Goal: Information Seeking & Learning: Learn about a topic

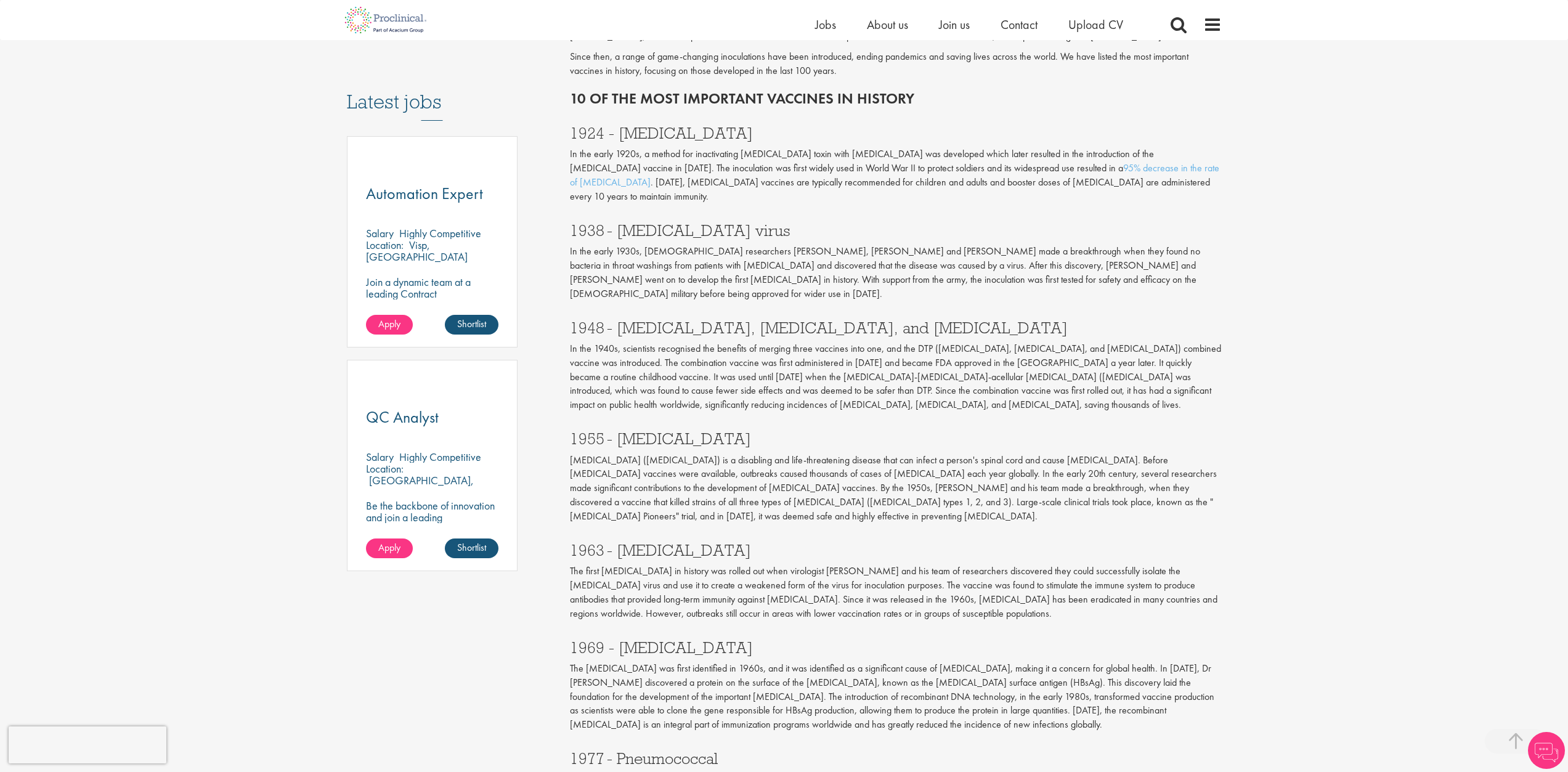
scroll to position [616, 0]
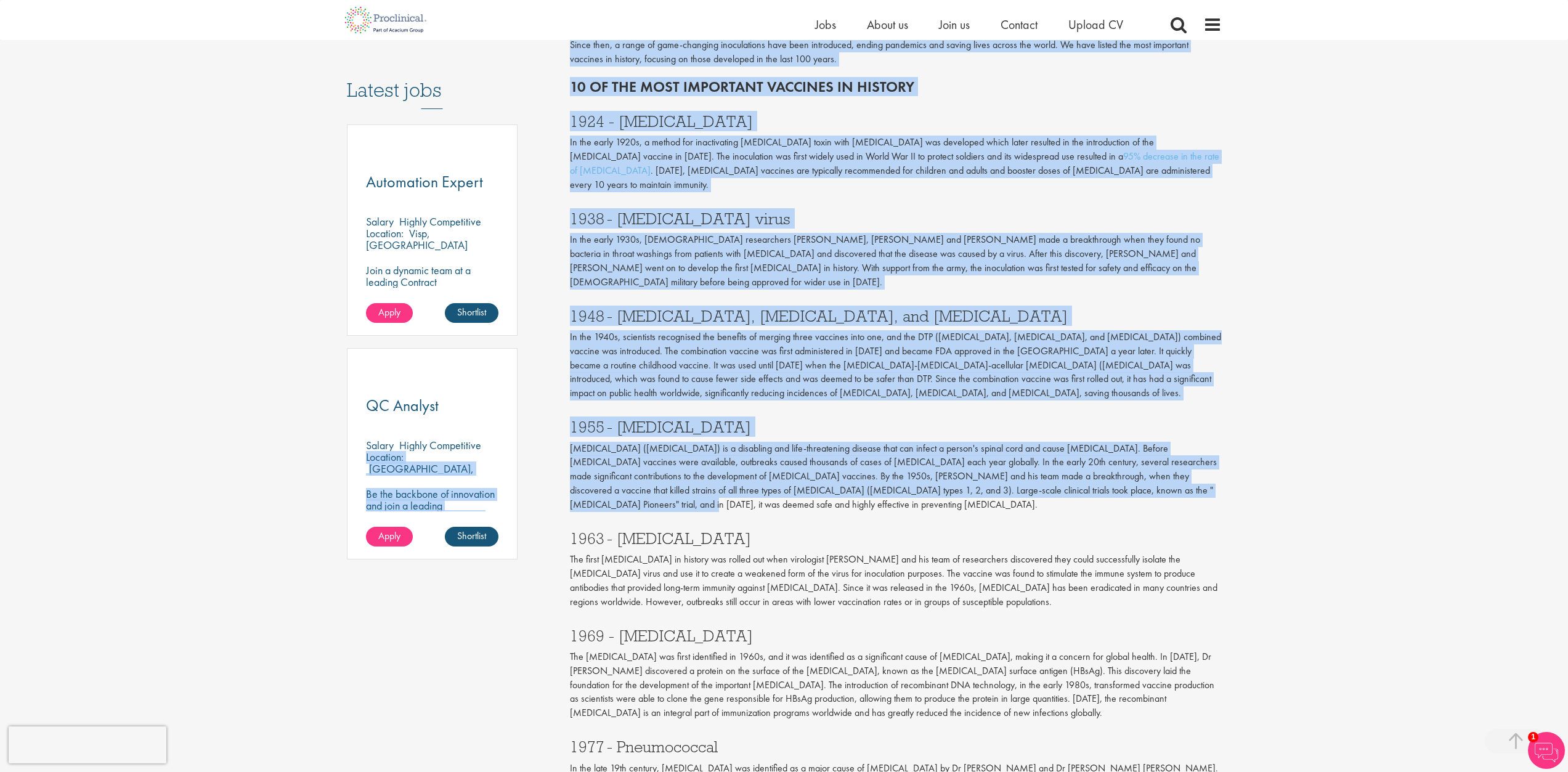
drag, startPoint x: 547, startPoint y: 415, endPoint x: 1128, endPoint y: 463, distance: 583.0
click at [1128, 463] on div "Content types Quizzes Blogs Guidebooks & Reports Videos Infographics Case studi…" at bounding box center [784, 399] width 893 height 1766
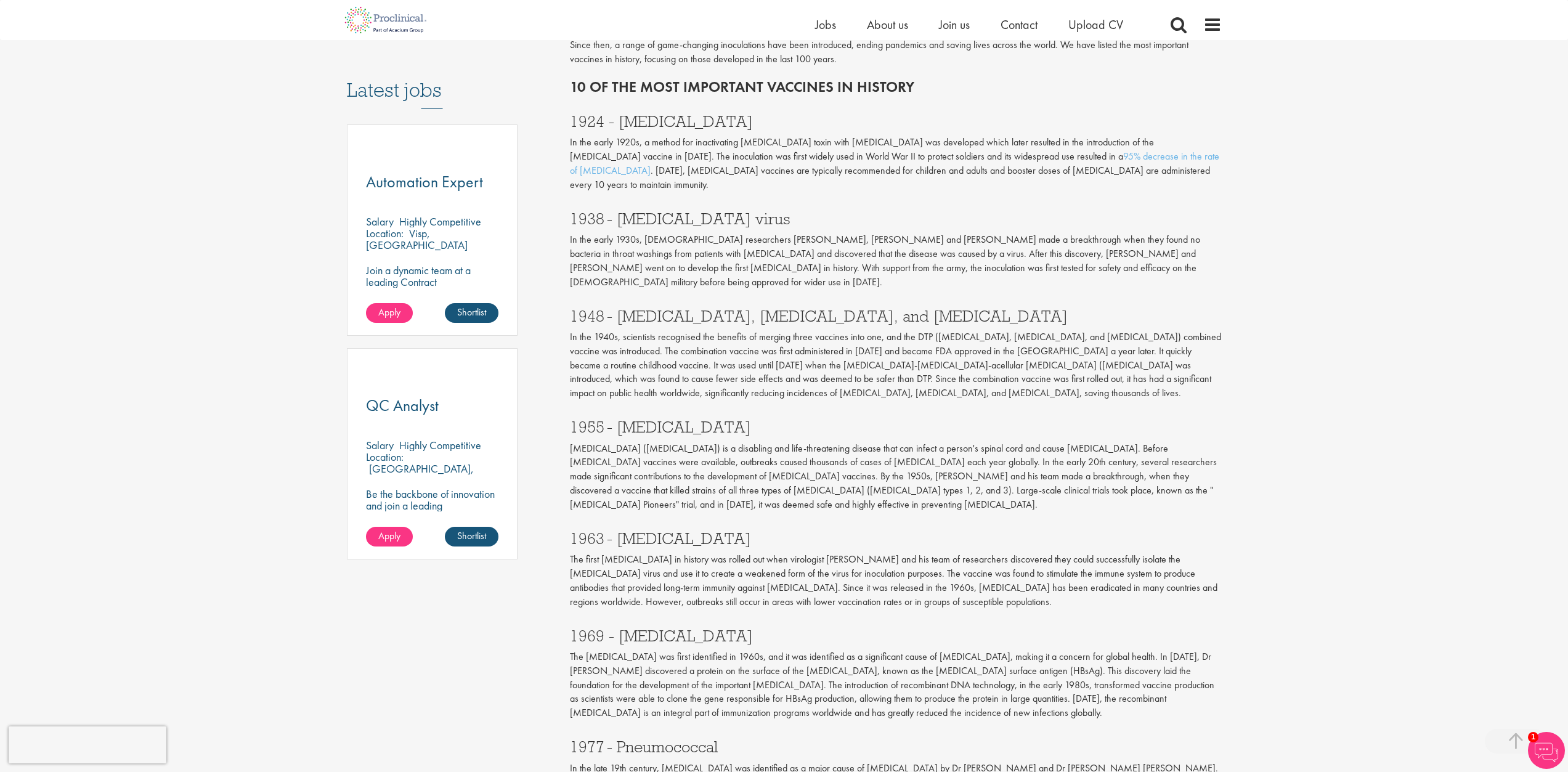
click at [1165, 461] on p "[MEDICAL_DATA] ([MEDICAL_DATA]) is a disabling and life-threatening disease tha…" at bounding box center [896, 477] width 652 height 70
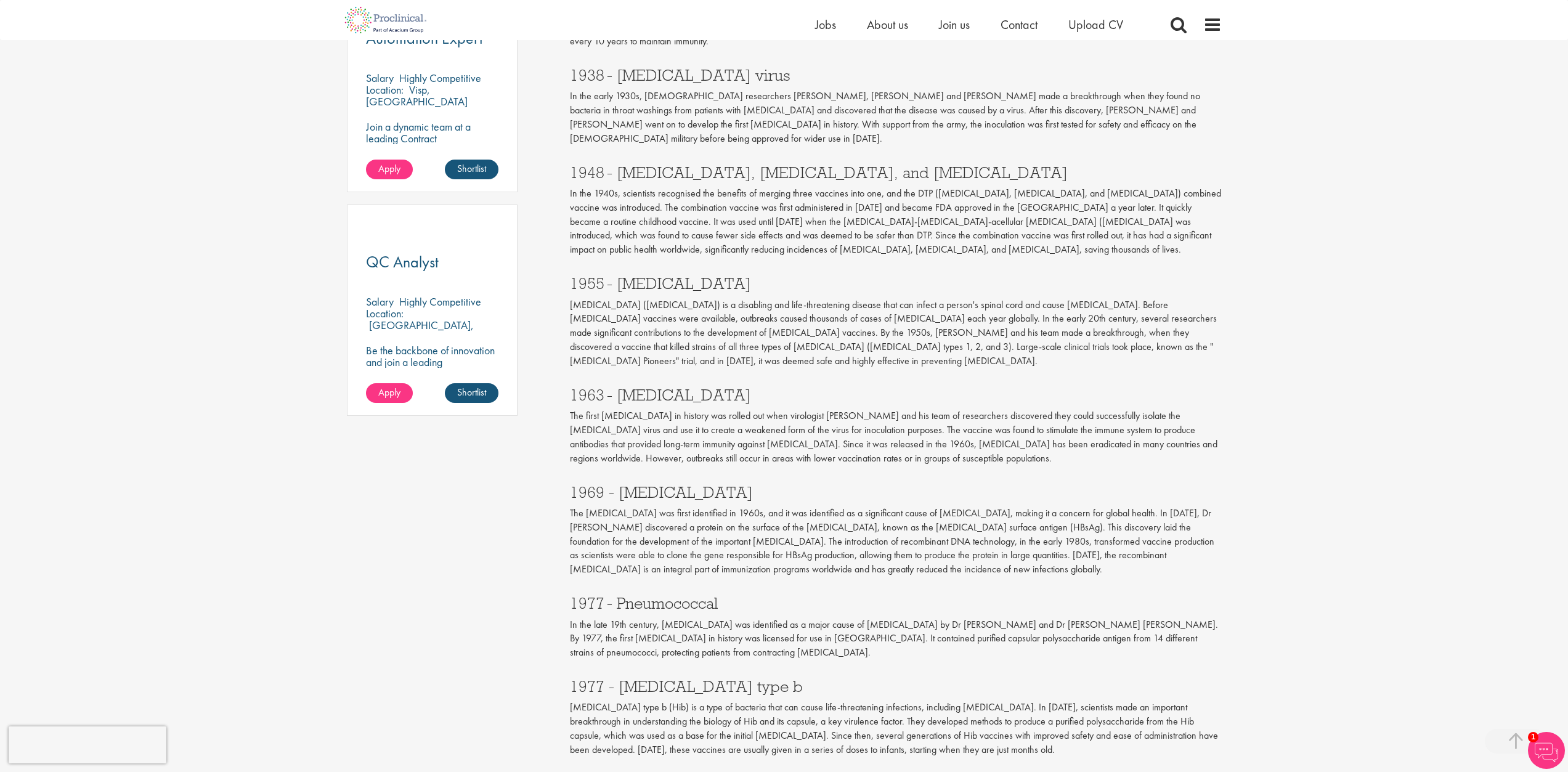
scroll to position [739, 0]
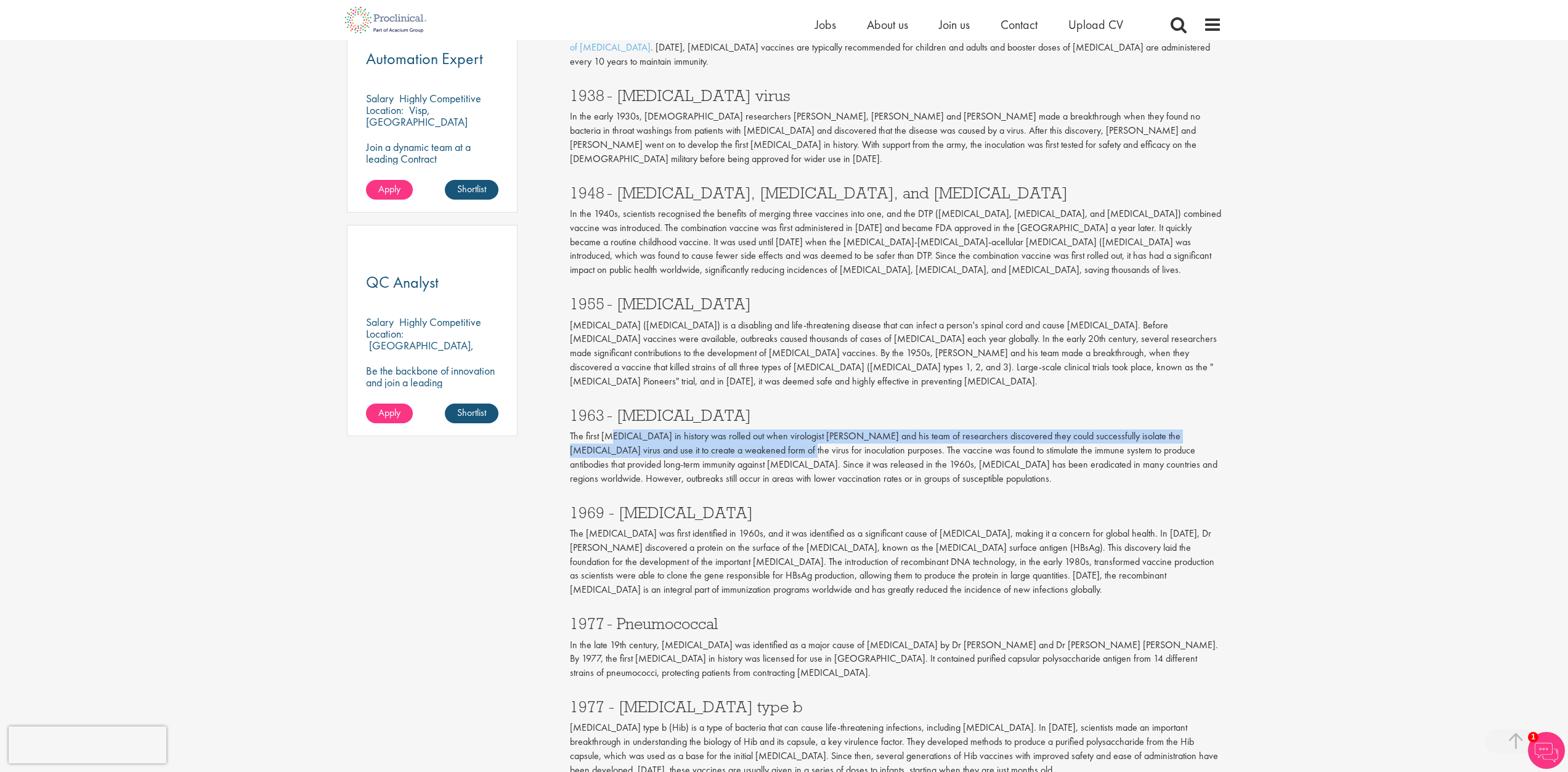
drag, startPoint x: 614, startPoint y: 383, endPoint x: 724, endPoint y: 407, distance: 112.6
click at [724, 407] on div "1963 - [MEDICAL_DATA] The first [MEDICAL_DATA] in history was rolled out when v…" at bounding box center [895, 444] width 670 height 98
click at [746, 429] on p "The first [MEDICAL_DATA] in history was rolled out when virologist [PERSON_NAME…" at bounding box center [896, 457] width 652 height 56
click at [712, 527] on p "The [MEDICAL_DATA] was first identified in 1960s, and it was identified as a si…" at bounding box center [896, 562] width 652 height 70
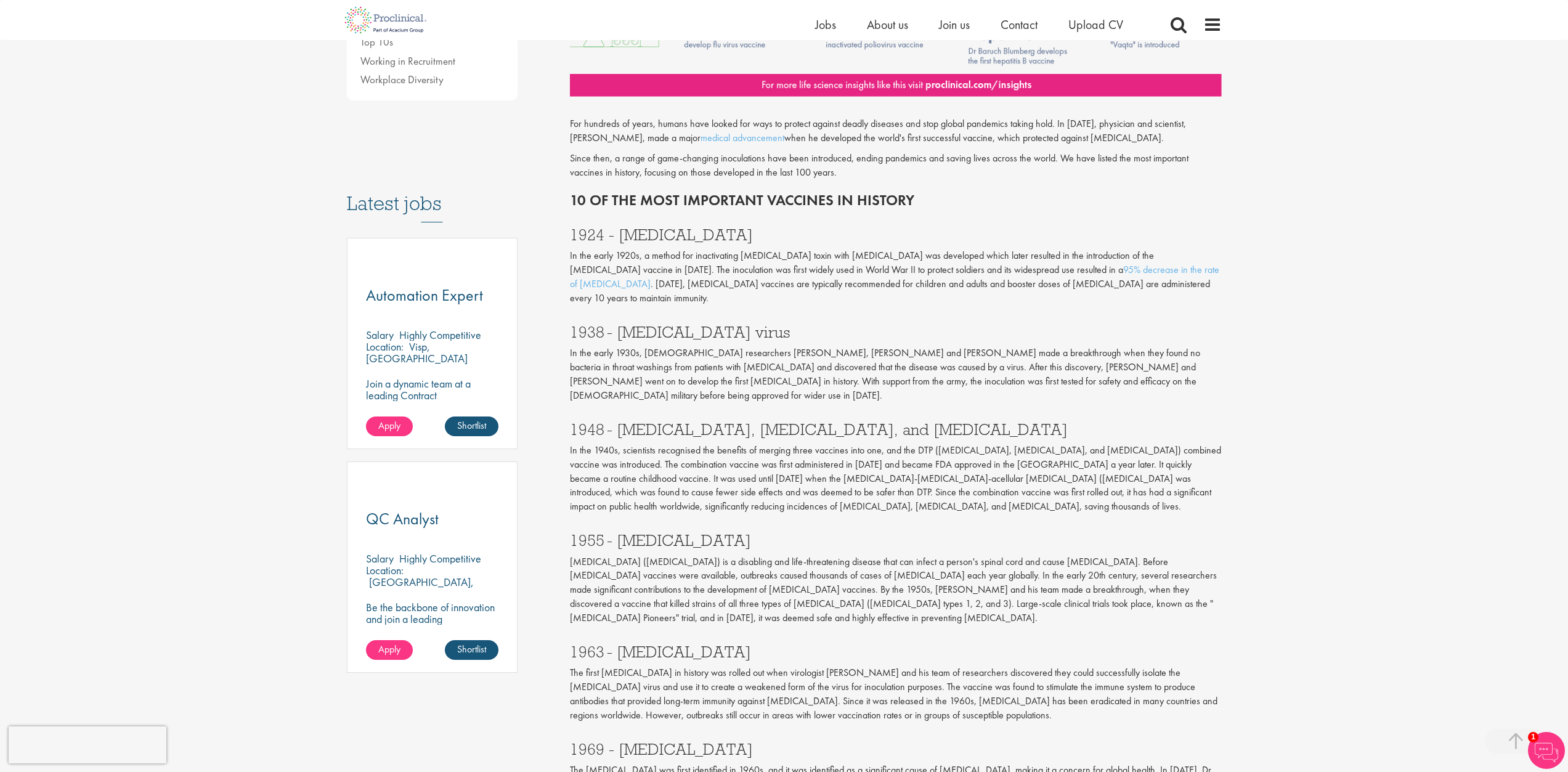
scroll to position [505, 0]
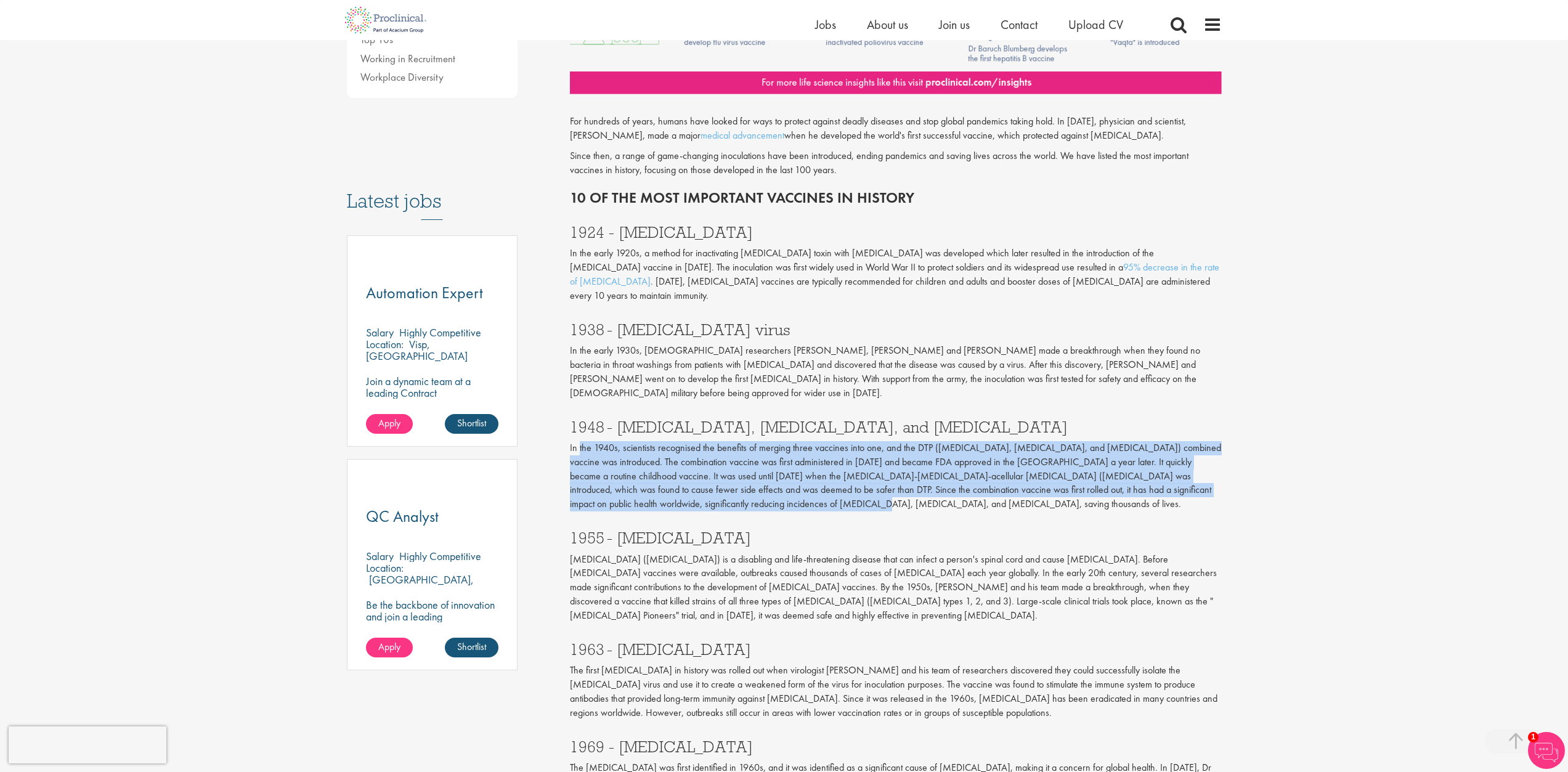
drag, startPoint x: 718, startPoint y: 482, endPoint x: 579, endPoint y: 424, distance: 150.6
click at [579, 441] on p "In the 1940s, scientists recognised the benefits of merging three vaccines into…" at bounding box center [896, 476] width 652 height 70
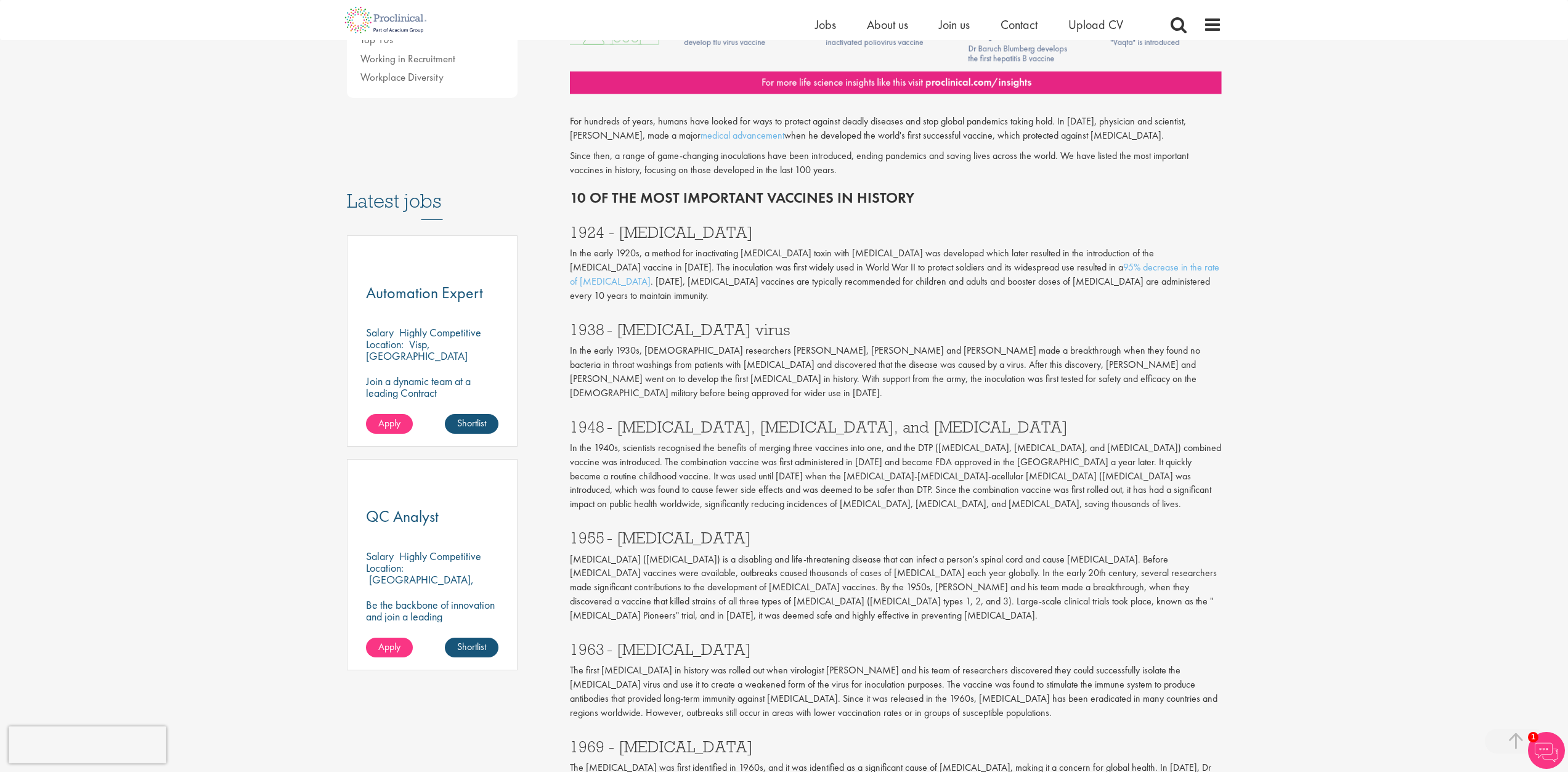
click at [569, 426] on div "10 of the most important vaccines in history our consultant managing the role A…" at bounding box center [895, 510] width 670 height 1754
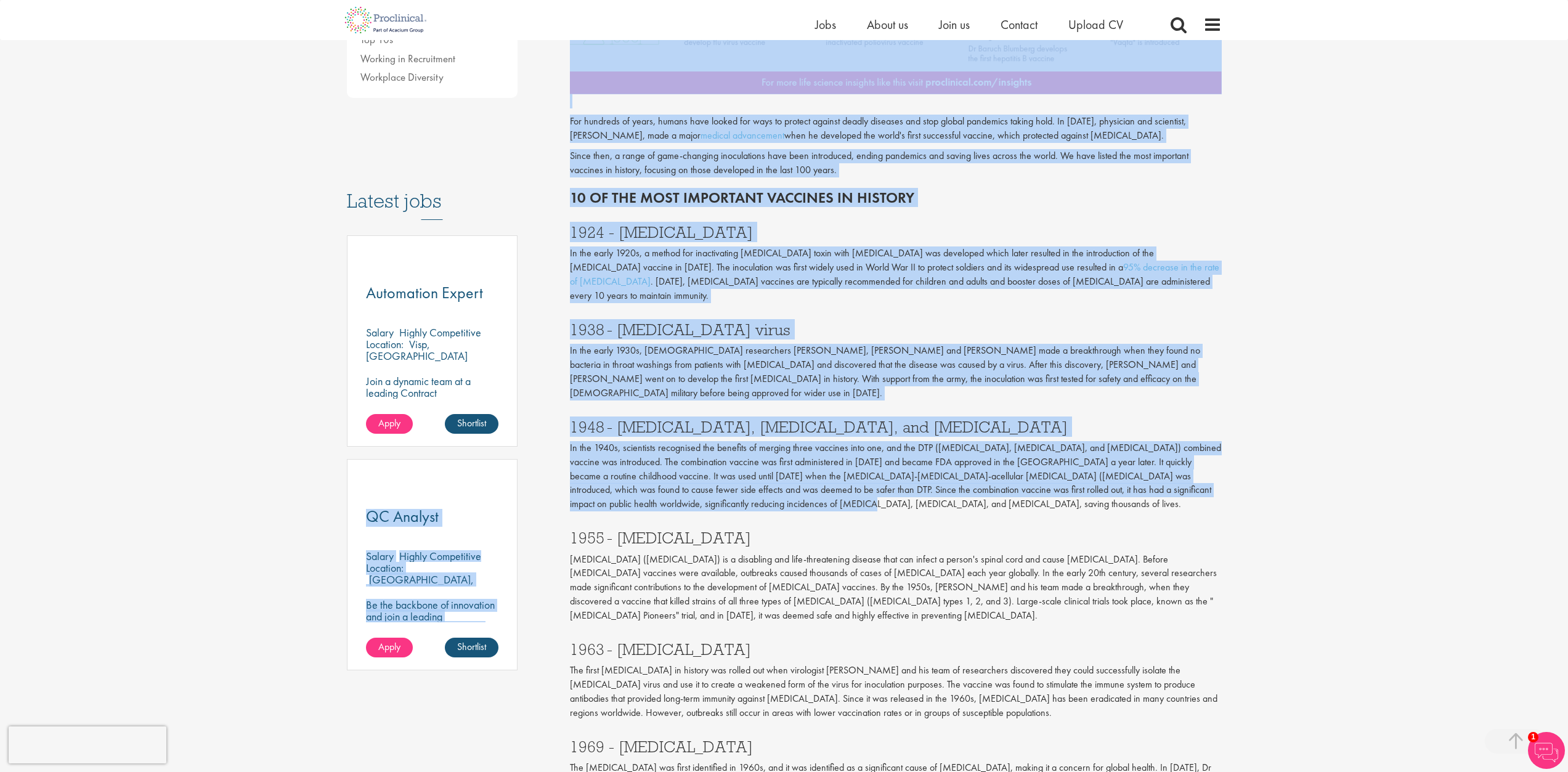
drag, startPoint x: 553, startPoint y: 407, endPoint x: 694, endPoint y: 470, distance: 154.4
click at [694, 470] on div "Content types Quizzes Blogs Guidebooks & Reports Videos Infographics Case studi…" at bounding box center [784, 509] width 893 height 1766
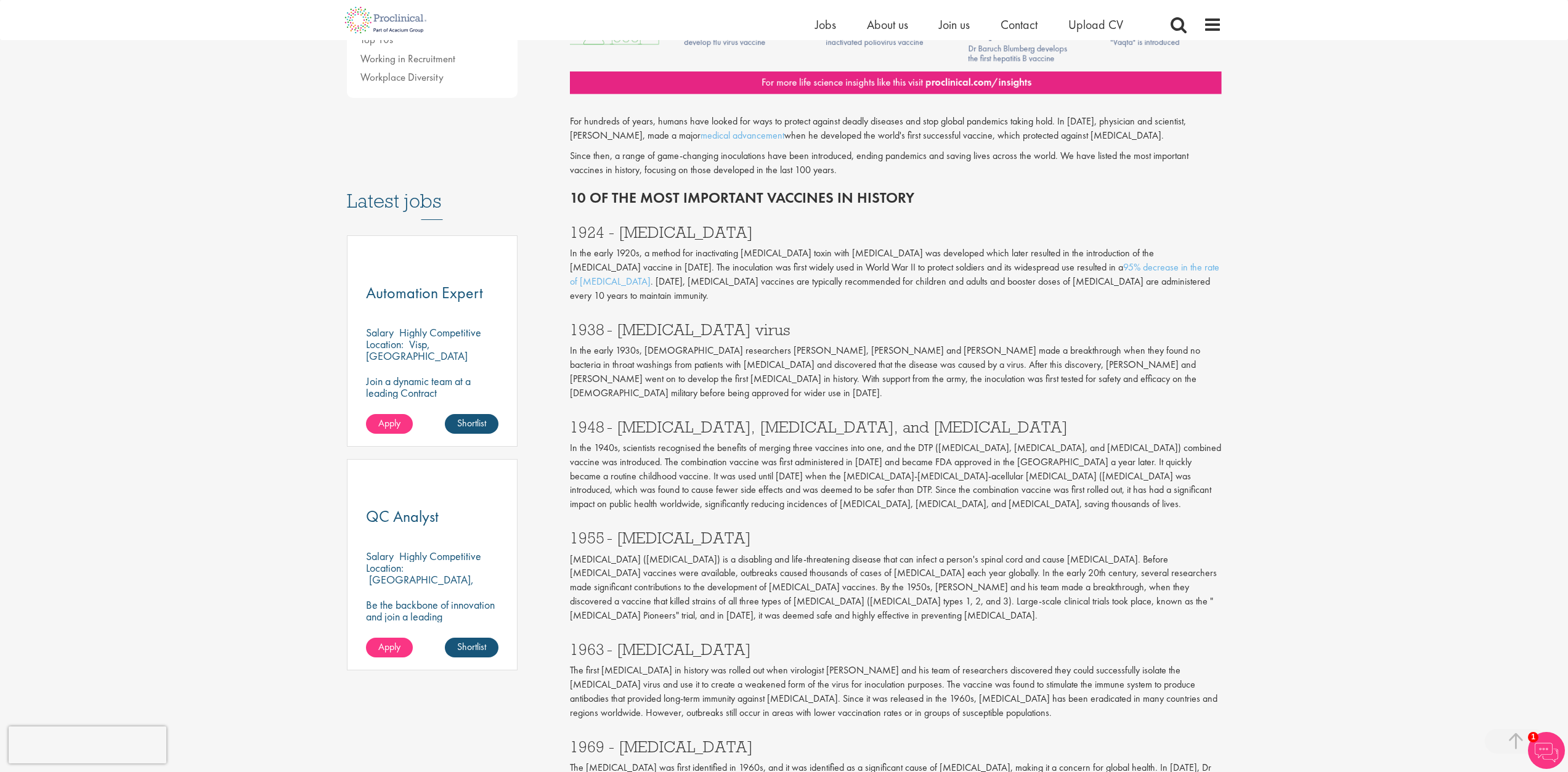
click at [734, 517] on div "1955 - [MEDICAL_DATA] [MEDICAL_DATA] ([MEDICAL_DATA]) is a disabling and life-t…" at bounding box center [895, 573] width 670 height 111
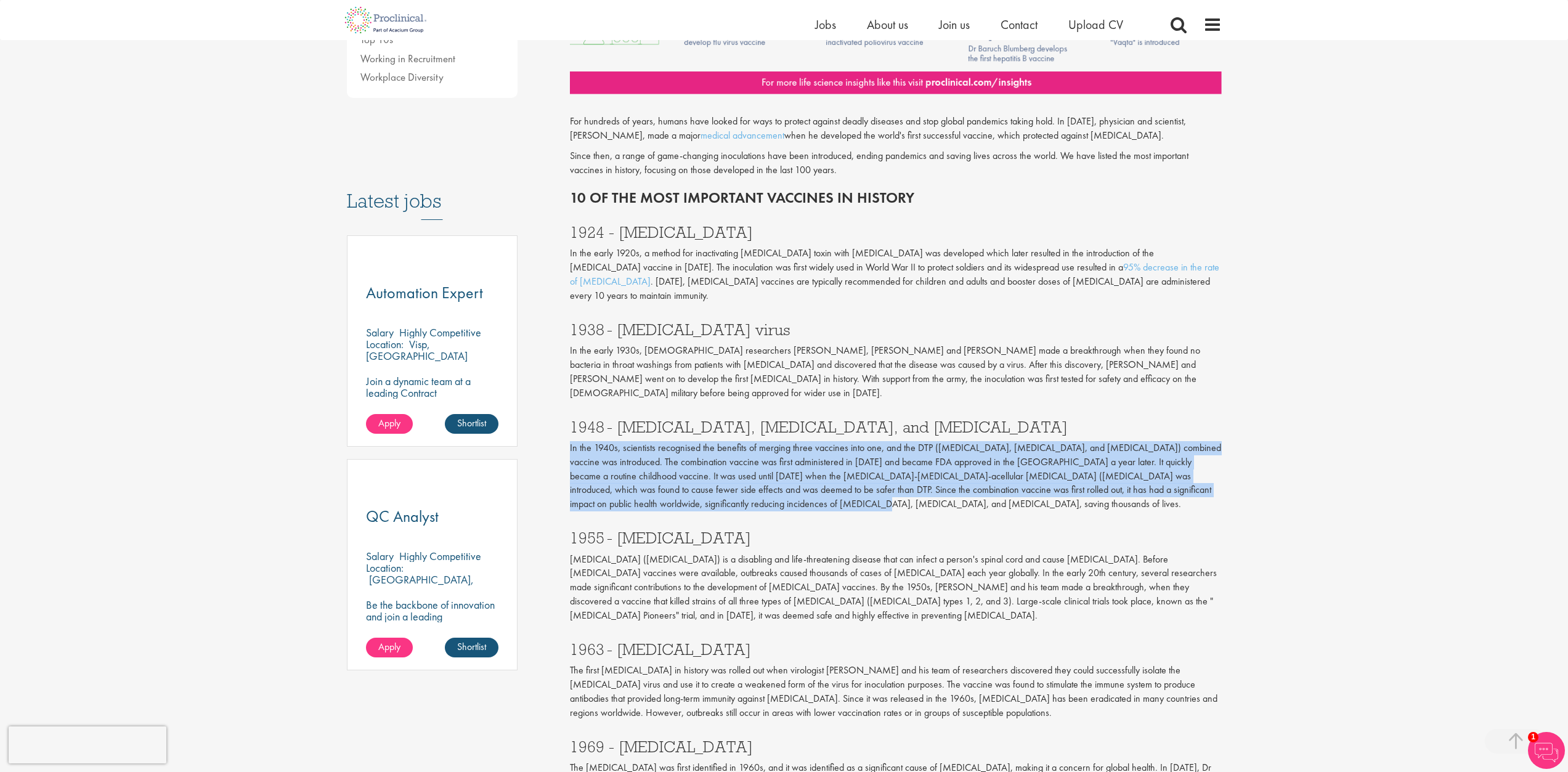
drag, startPoint x: 721, startPoint y: 479, endPoint x: 564, endPoint y: 417, distance: 168.8
click at [564, 417] on div "10 of the most important vaccines in history our consultant managing the role A…" at bounding box center [895, 510] width 670 height 1754
click at [563, 421] on div "10 of the most important vaccines in history our consultant managing the role A…" at bounding box center [895, 510] width 670 height 1754
drag, startPoint x: 708, startPoint y: 475, endPoint x: 558, endPoint y: 439, distance: 154.3
click at [564, 424] on div "10 of the most important vaccines in history our consultant managing the role A…" at bounding box center [895, 510] width 670 height 1754
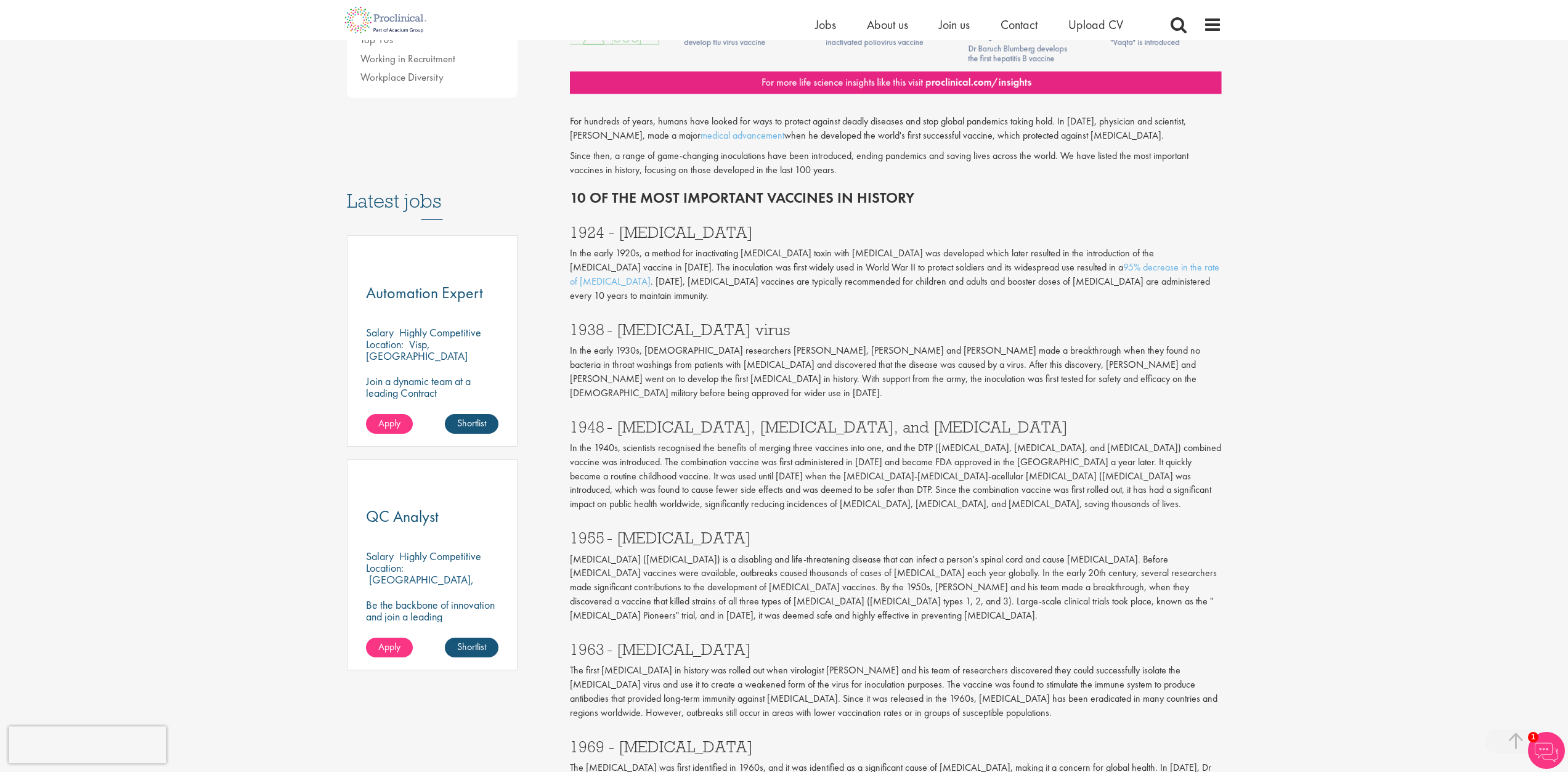
click at [558, 443] on div "Content types Quizzes Blogs Guidebooks & Reports Videos Infographics Case studi…" at bounding box center [449, 158] width 223 height 1049
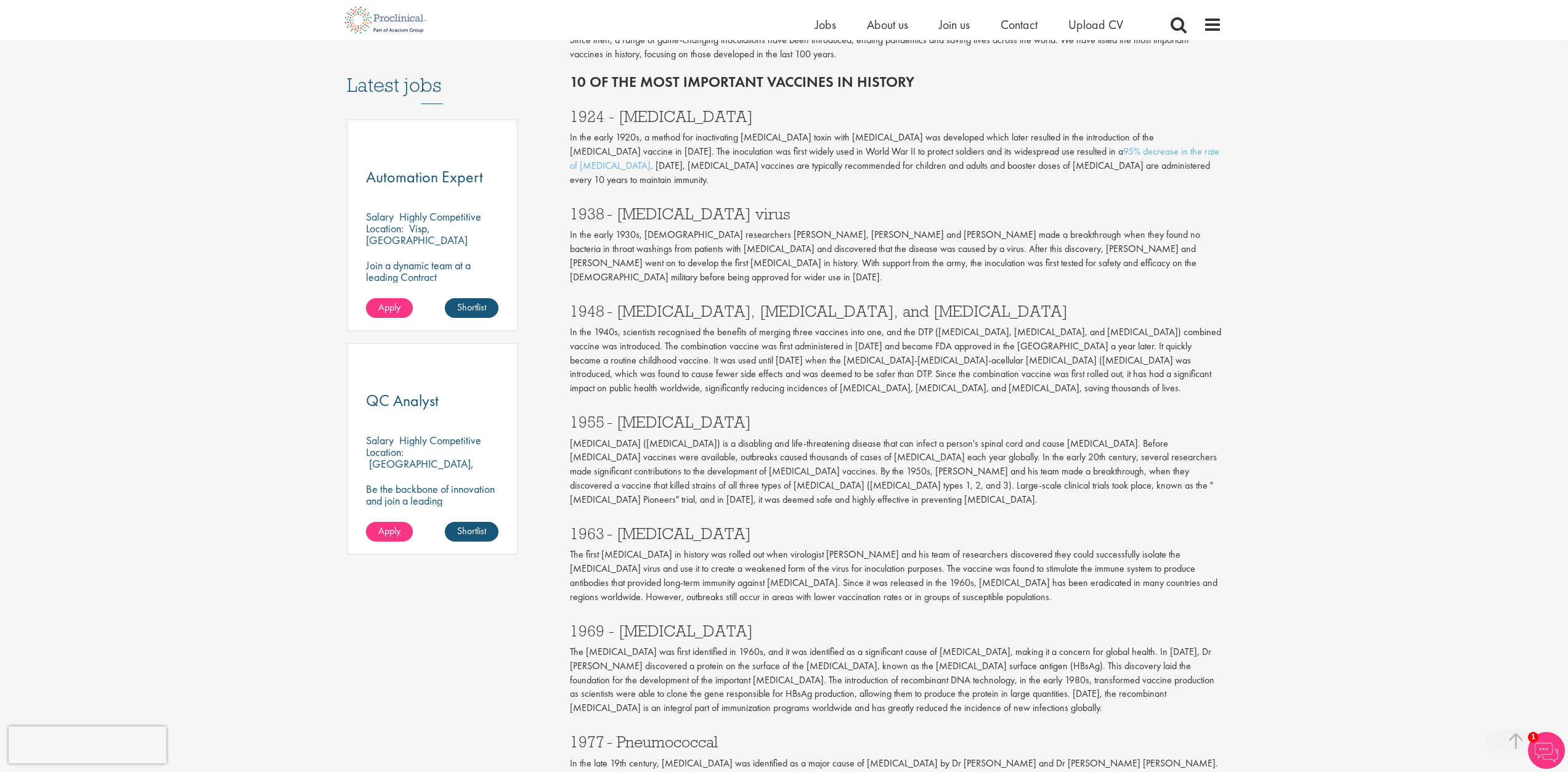
scroll to position [628, 0]
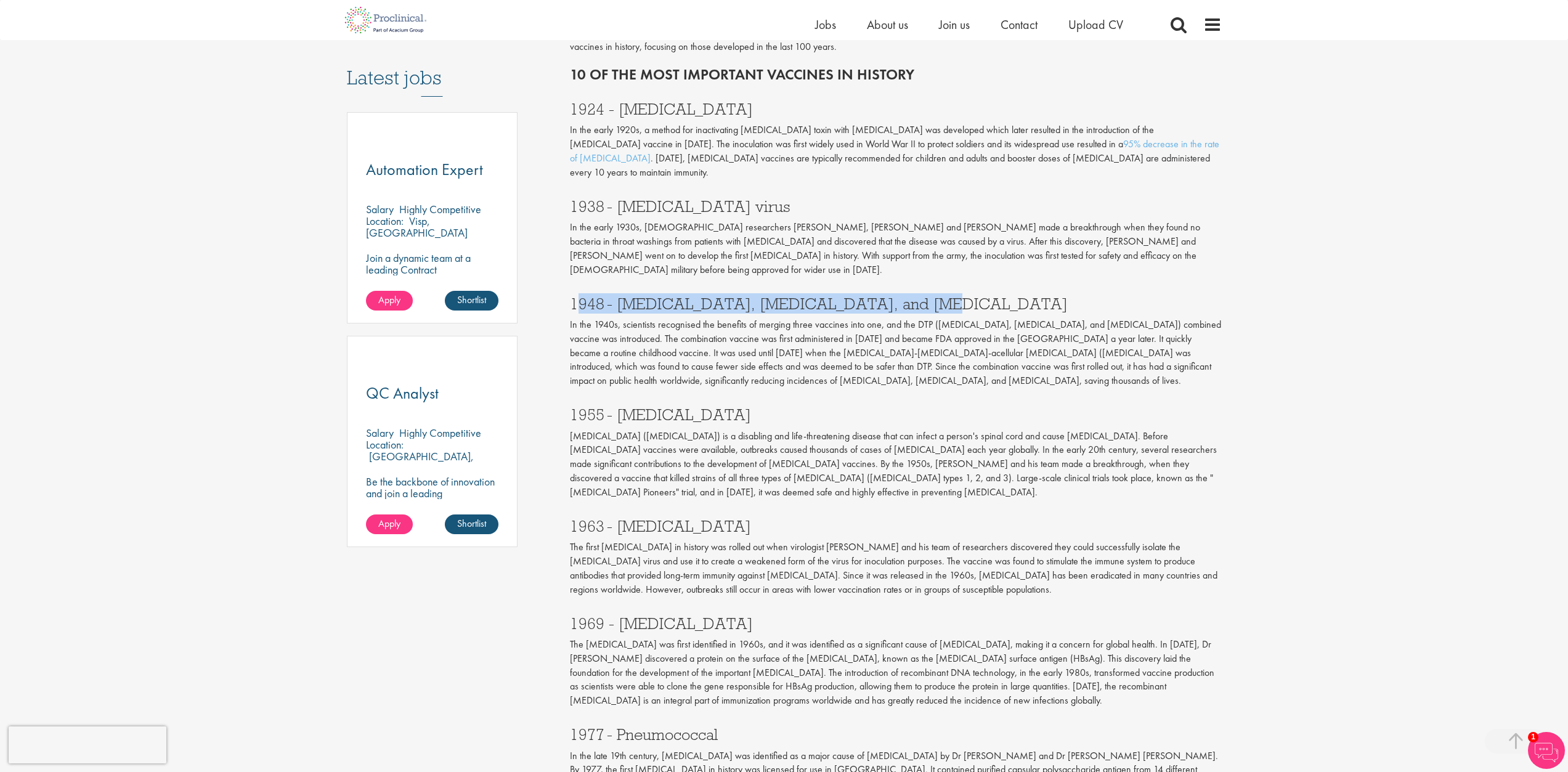
drag, startPoint x: 919, startPoint y: 267, endPoint x: 579, endPoint y: 271, distance: 340.0
click at [579, 295] on h3 "1948 - [MEDICAL_DATA], [MEDICAL_DATA], and [MEDICAL_DATA]" at bounding box center [896, 303] width 652 height 16
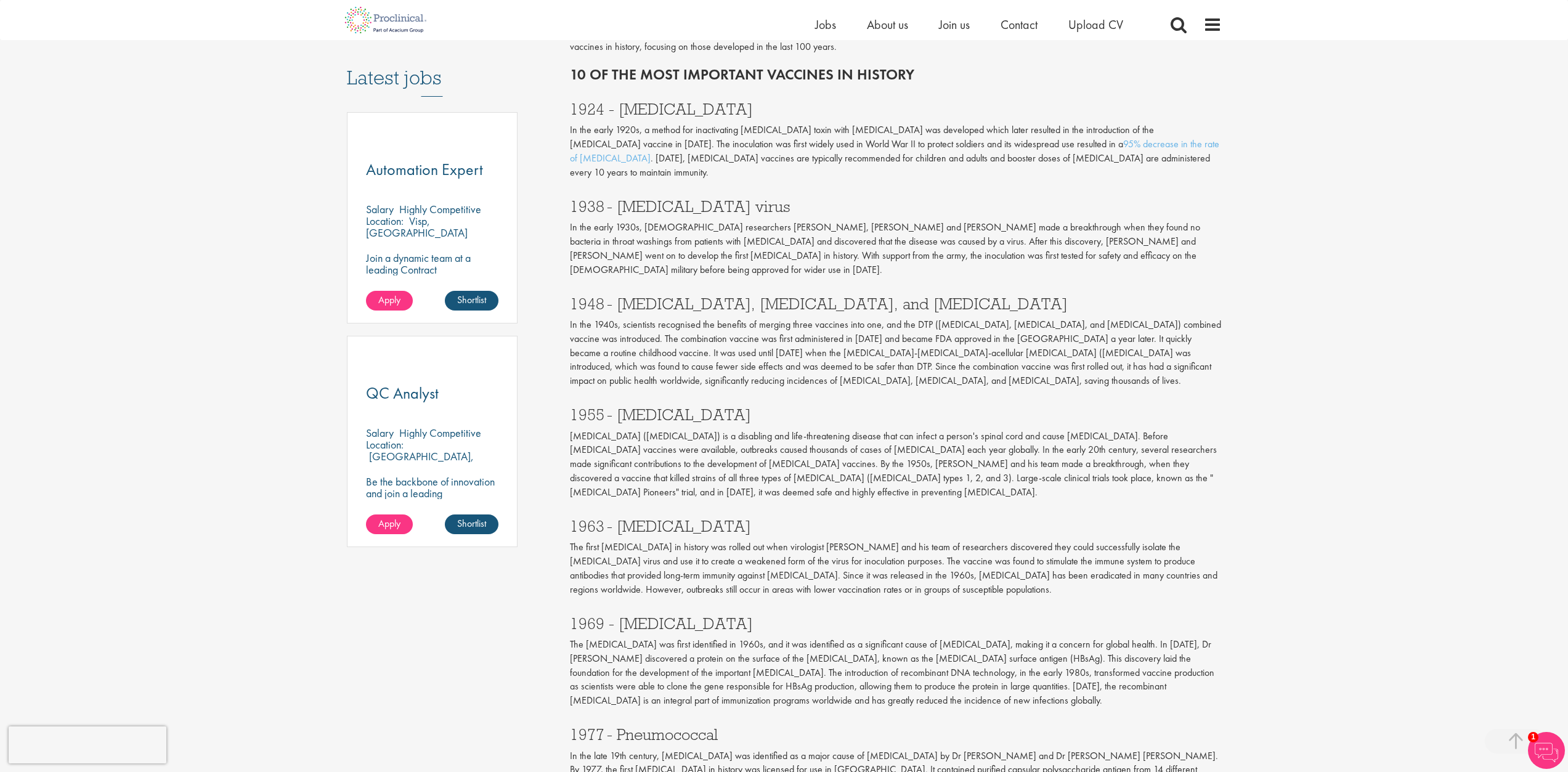
click at [555, 270] on div "Content types Quizzes Blogs Guidebooks & Reports Videos Infographics Case studi…" at bounding box center [449, 34] width 223 height 1049
click at [656, 664] on p "The [MEDICAL_DATA] was first identified in 1960s, and it was identified as a si…" at bounding box center [896, 672] width 652 height 70
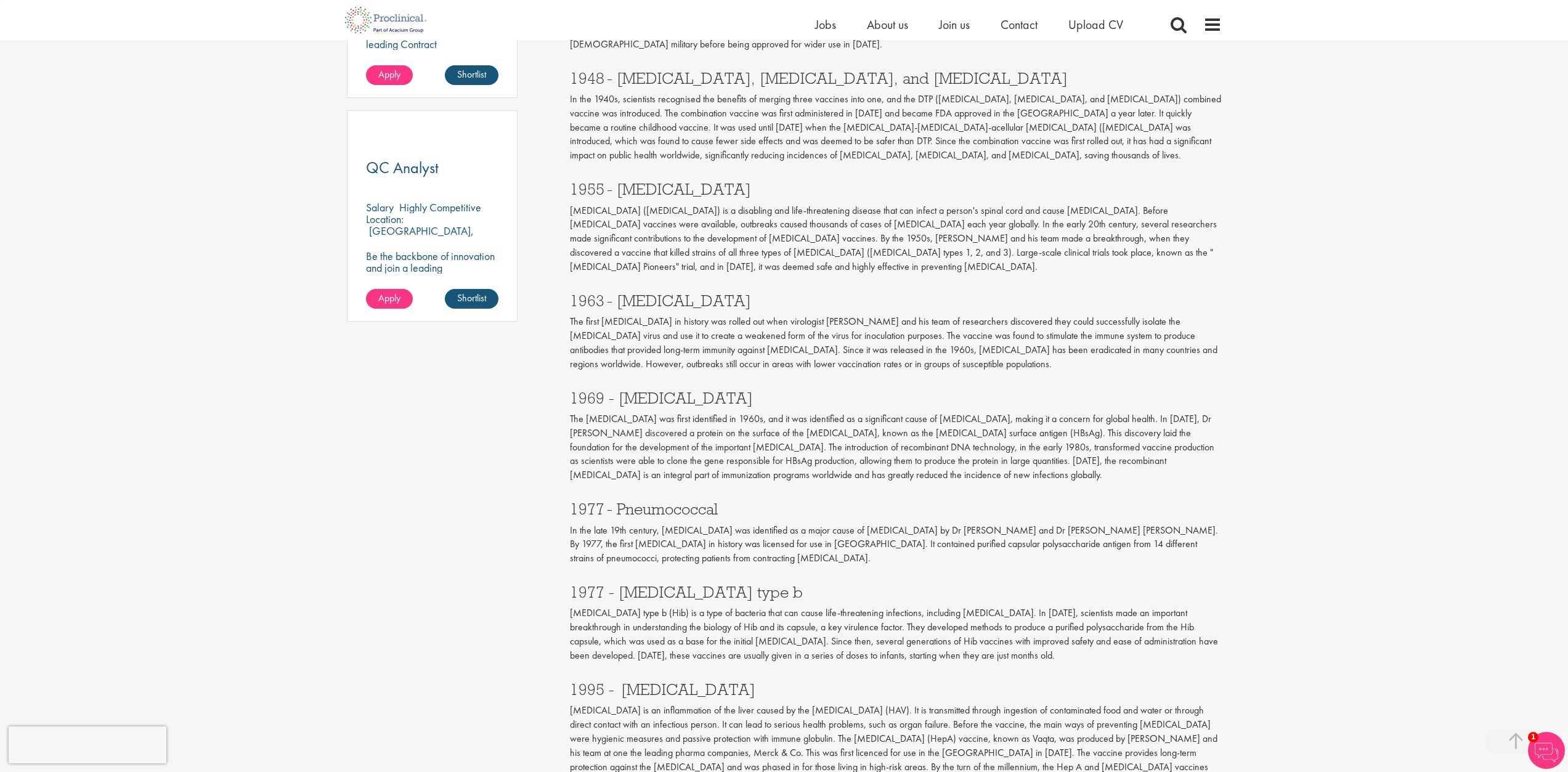
scroll to position [875, 0]
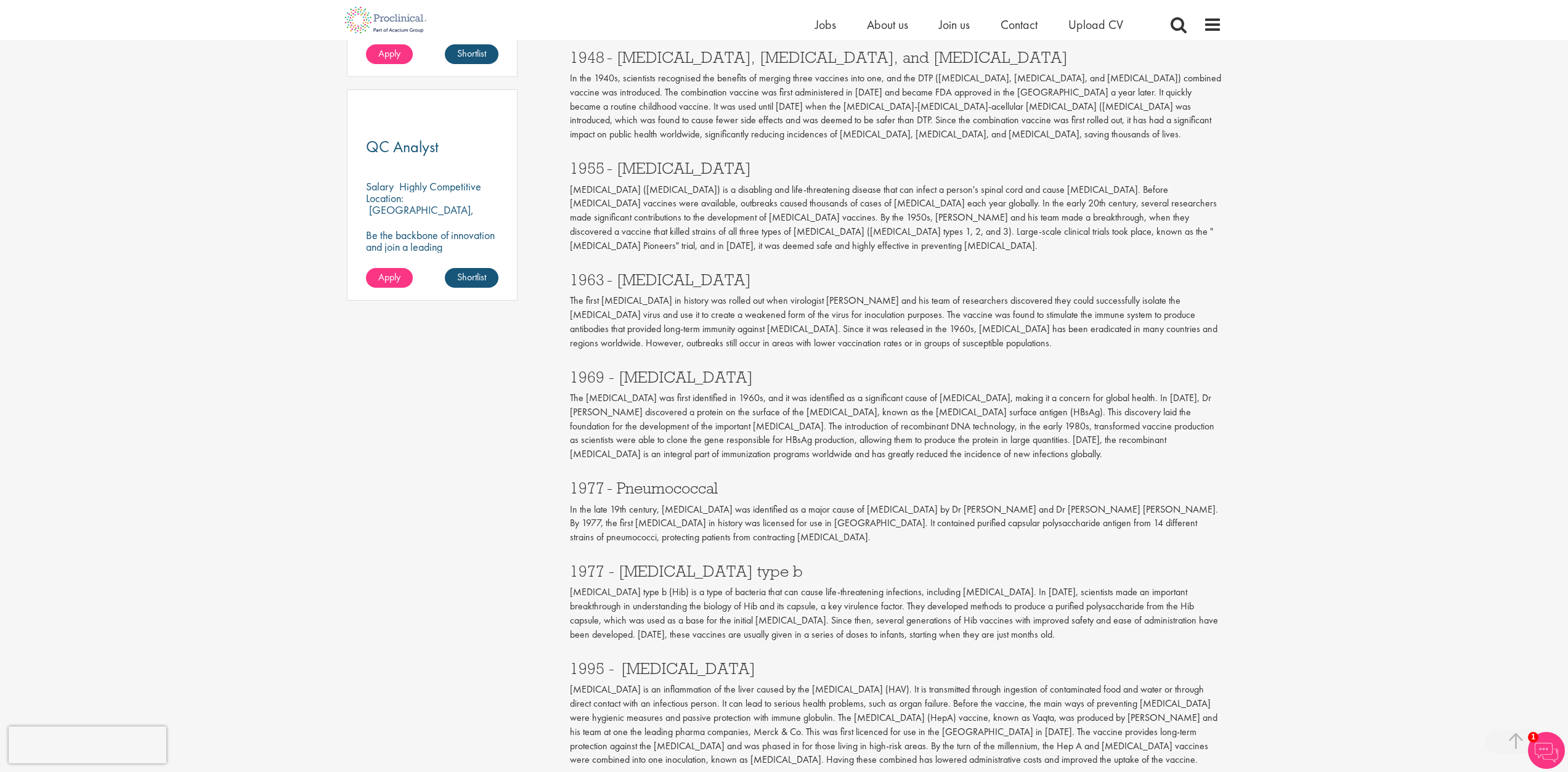
click at [695, 411] on p "The [MEDICAL_DATA] was first identified in 1960s, and it was identified as a si…" at bounding box center [896, 426] width 652 height 70
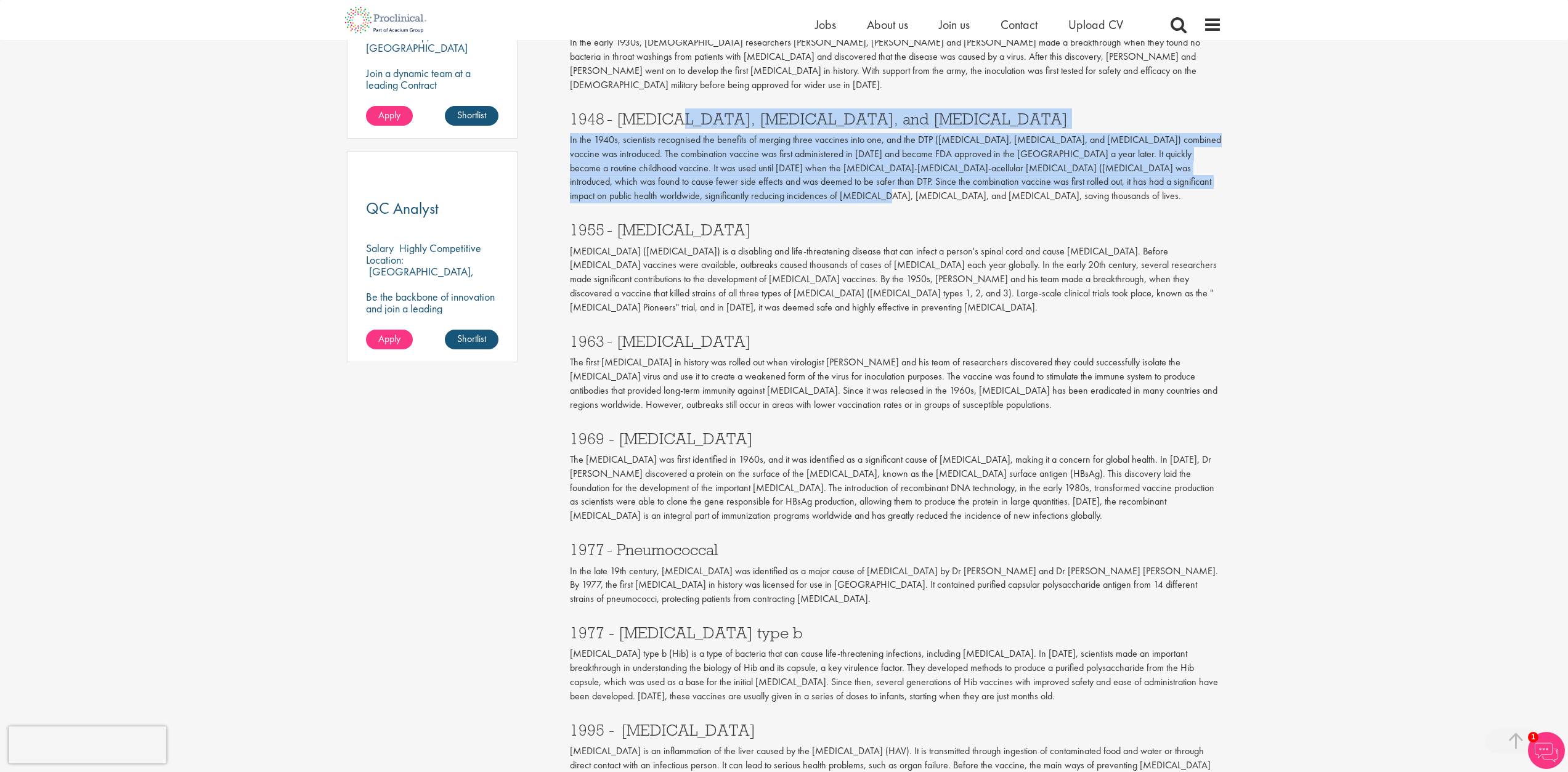
drag, startPoint x: 681, startPoint y: 90, endPoint x: 810, endPoint y: 189, distance: 162.6
click at [789, 162] on div "1948 - [MEDICAL_DATA], [MEDICAL_DATA], and [MEDICAL_DATA] In the 1940s, scienti…" at bounding box center [895, 154] width 670 height 111
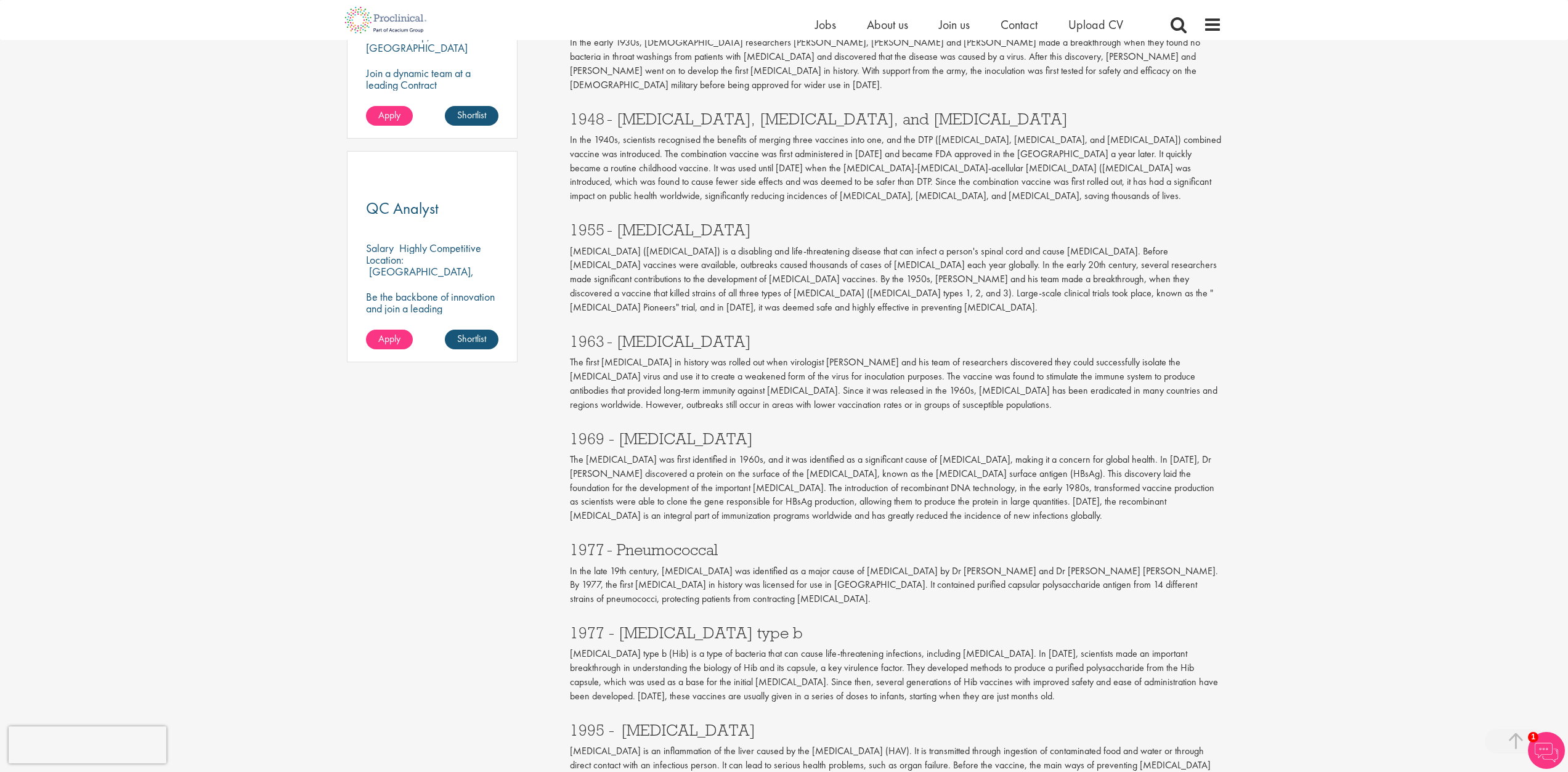
click at [857, 246] on p "[MEDICAL_DATA] ([MEDICAL_DATA]) is a disabling and life-threatening disease tha…" at bounding box center [896, 279] width 652 height 70
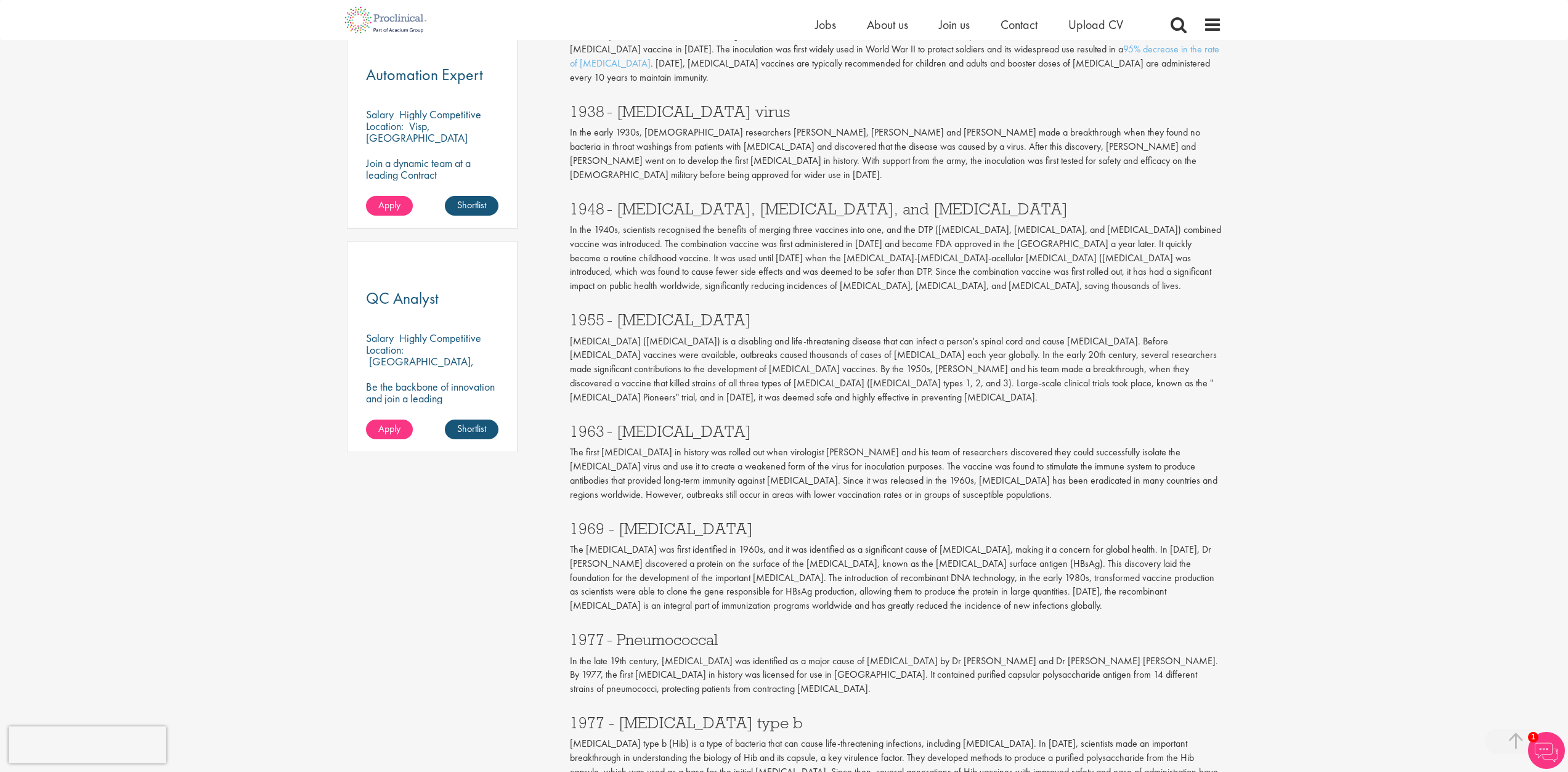
scroll to position [690, 0]
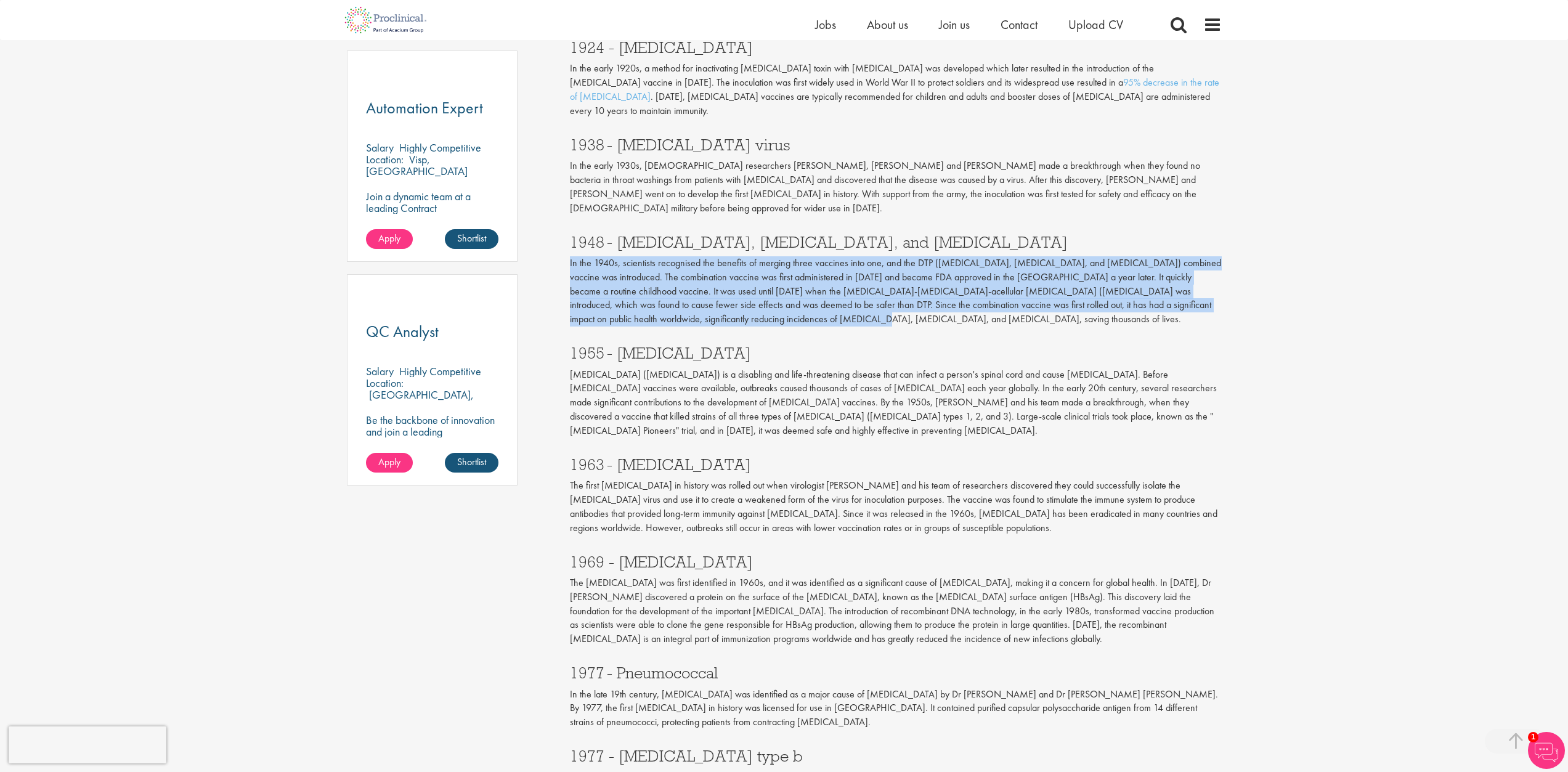
drag, startPoint x: 563, startPoint y: 225, endPoint x: 717, endPoint y: 294, distance: 168.8
click at [717, 294] on div "10 of the most important vaccines in history our consultant managing the role A…" at bounding box center [895, 325] width 670 height 1754
click at [717, 294] on p "In the 1940s, scientists recognised the benefits of merging three vaccines into…" at bounding box center [896, 291] width 652 height 70
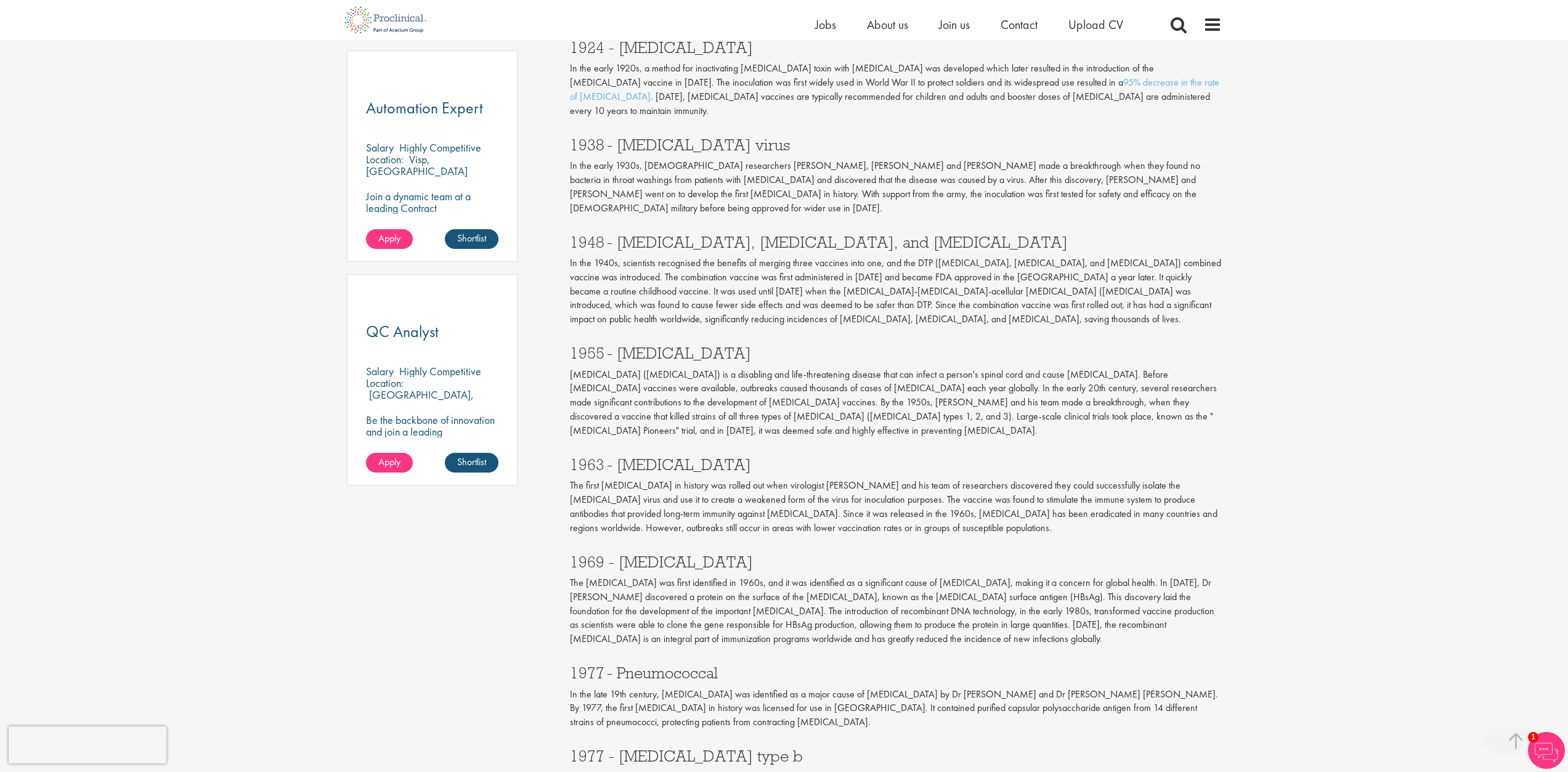
click at [748, 333] on div "1955 - [MEDICAL_DATA] [MEDICAL_DATA] ([MEDICAL_DATA]) is a disabling and life-t…" at bounding box center [895, 388] width 670 height 111
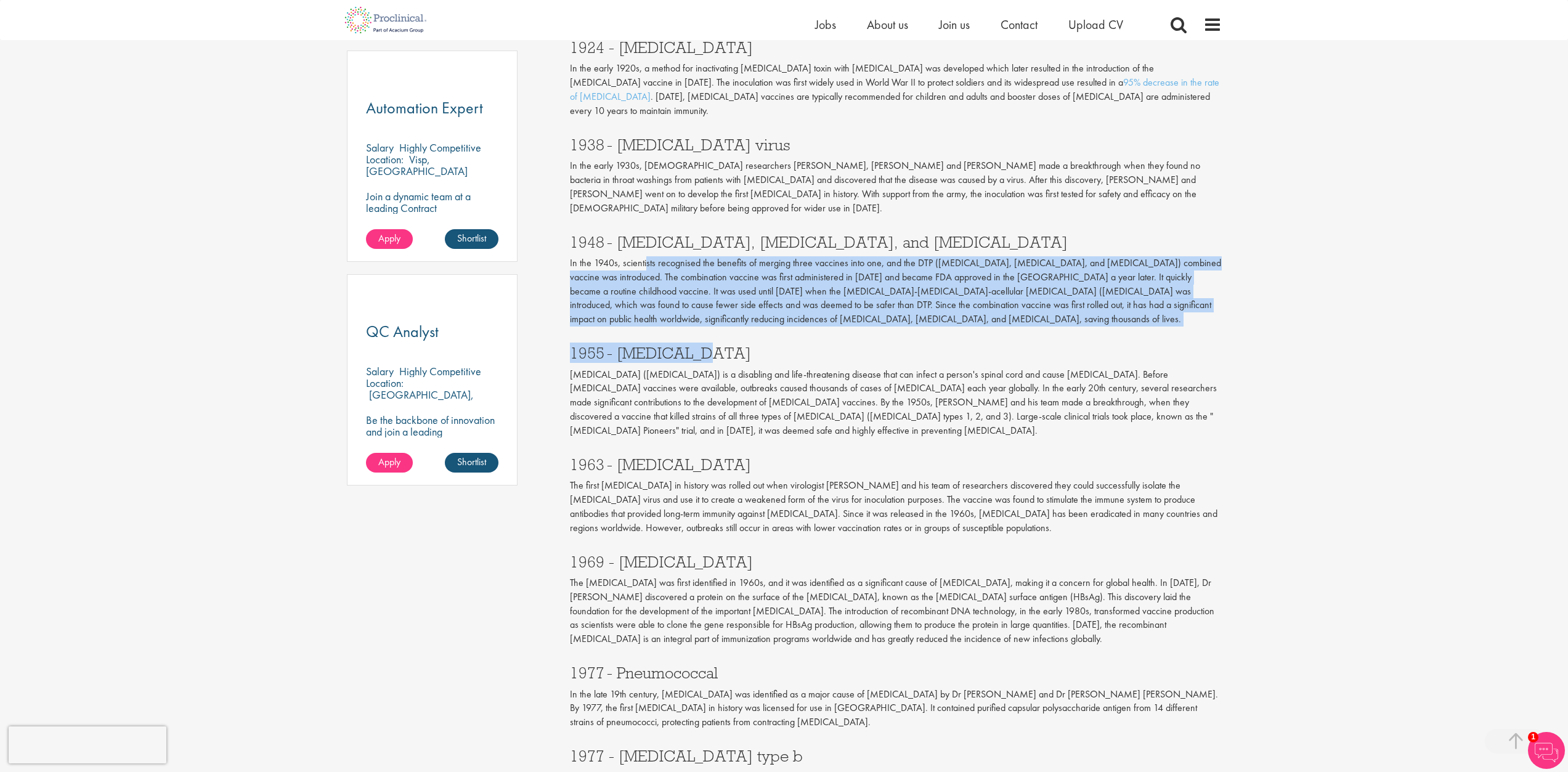
drag, startPoint x: 748, startPoint y: 314, endPoint x: 646, endPoint y: 224, distance: 136.0
click at [646, 224] on div "For hundreds of years, humans have looked for ways to protect against deadly di…" at bounding box center [896, 530] width 652 height 1242
click at [687, 300] on div "1948 - [MEDICAL_DATA], [MEDICAL_DATA], and [MEDICAL_DATA] In the 1940s, scienti…" at bounding box center [895, 277] width 670 height 111
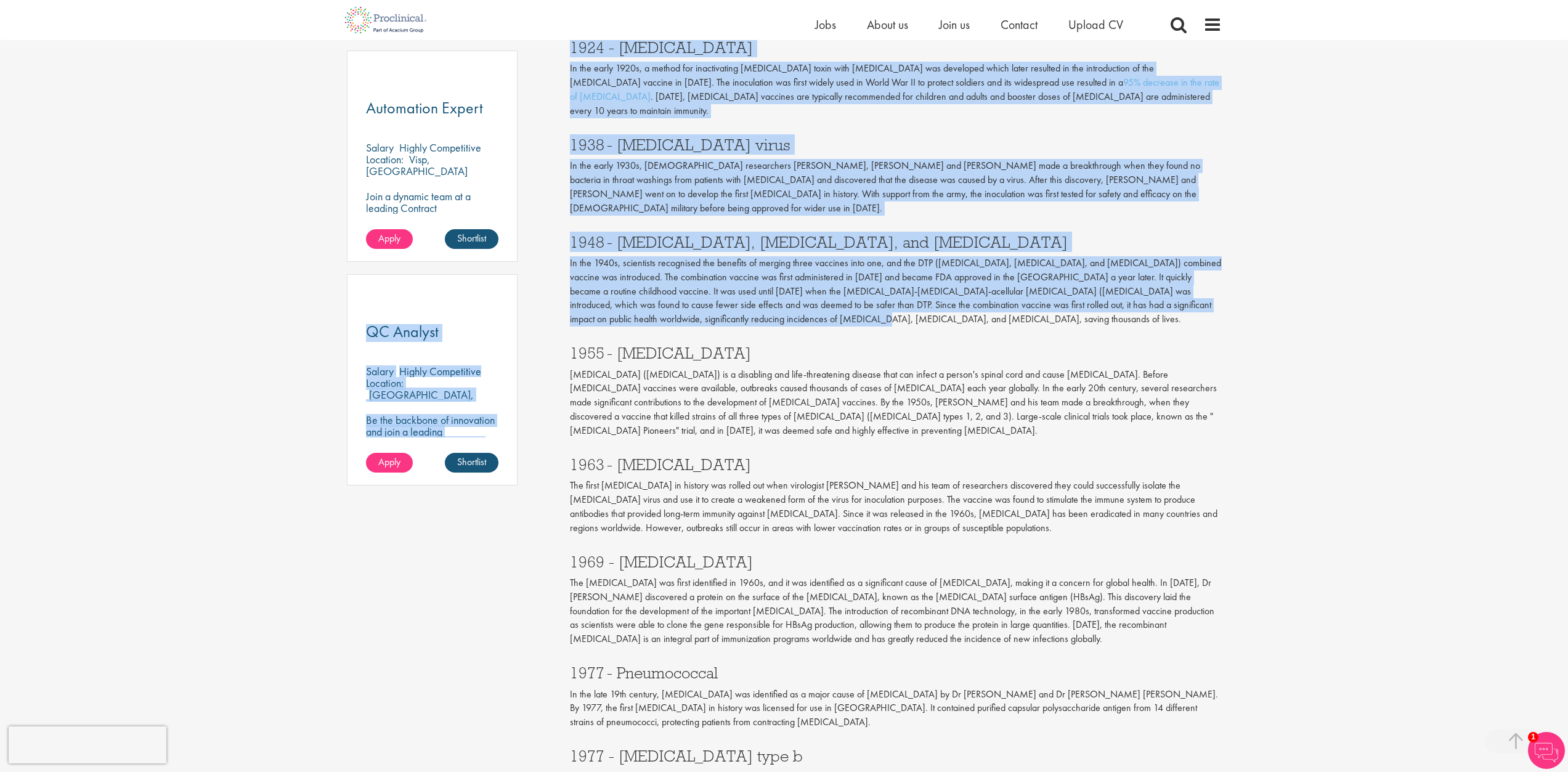
drag, startPoint x: 715, startPoint y: 288, endPoint x: 560, endPoint y: 231, distance: 165.1
click at [560, 231] on div "Content types Quizzes Blogs Guidebooks & Reports Videos Infographics Case studi…" at bounding box center [784, 325] width 893 height 1766
click at [577, 256] on p "In the 1940s, scientists recognised the benefits of merging three vaccines into…" at bounding box center [896, 291] width 652 height 70
drag, startPoint x: 558, startPoint y: 223, endPoint x: 704, endPoint y: 298, distance: 164.1
click at [704, 298] on div "Content types Quizzes Blogs Guidebooks & Reports Videos Infographics Case studi…" at bounding box center [784, 325] width 893 height 1766
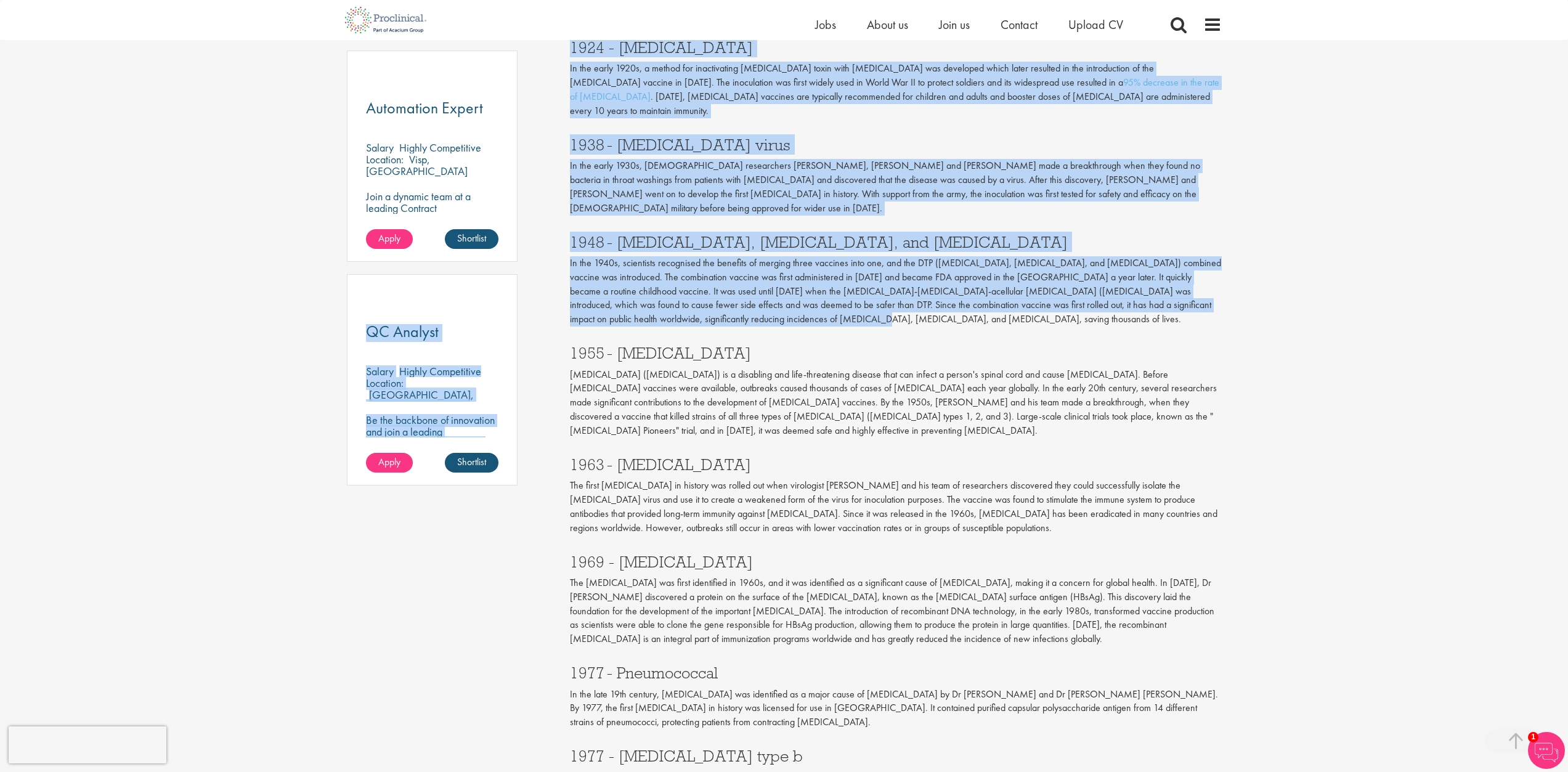
click at [706, 299] on div "1948 - [MEDICAL_DATA], [MEDICAL_DATA], and [MEDICAL_DATA] In the 1940s, scienti…" at bounding box center [895, 277] width 670 height 111
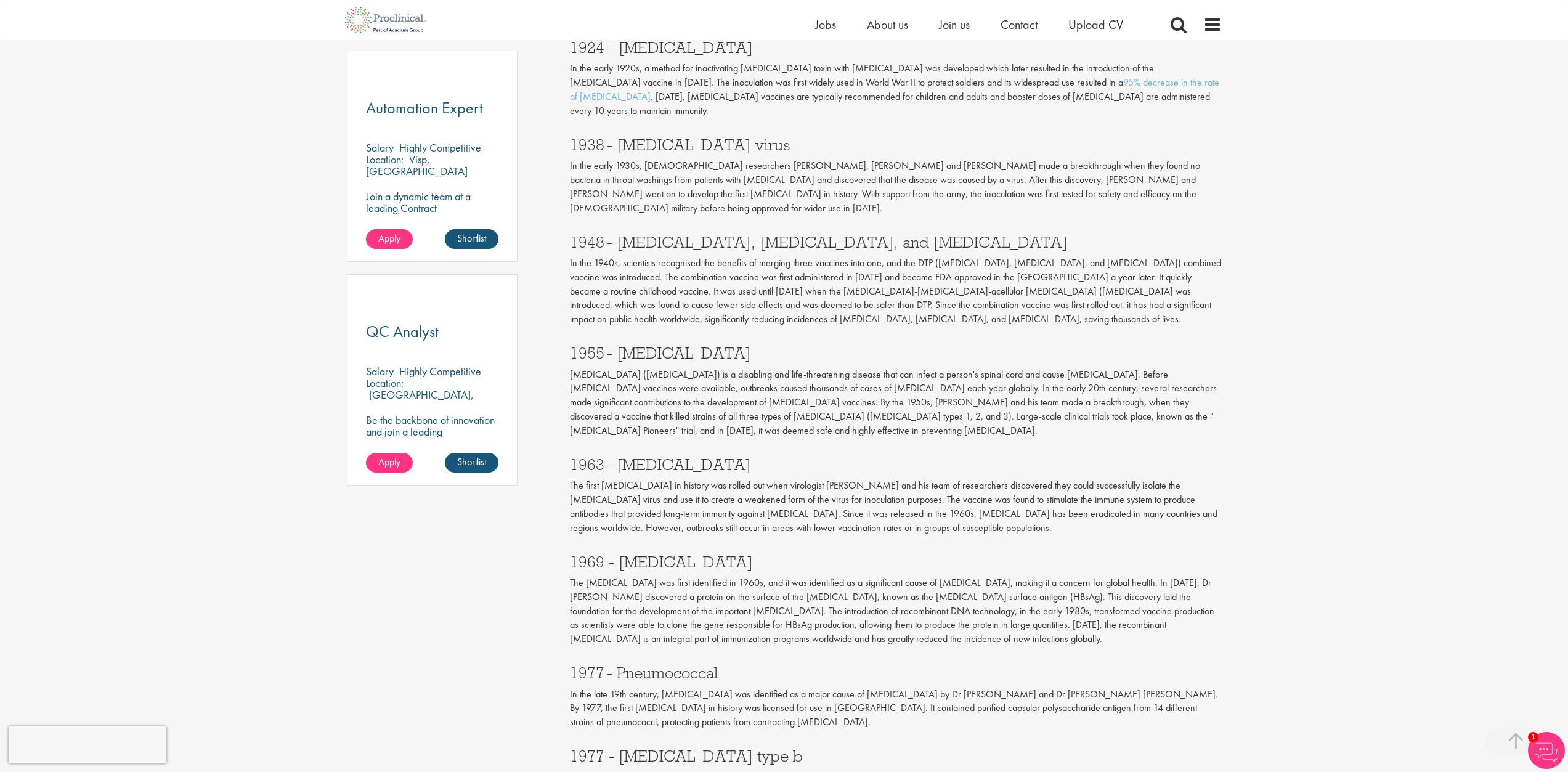
click at [716, 664] on h3 "1977 - Pneumococcal" at bounding box center [896, 672] width 652 height 16
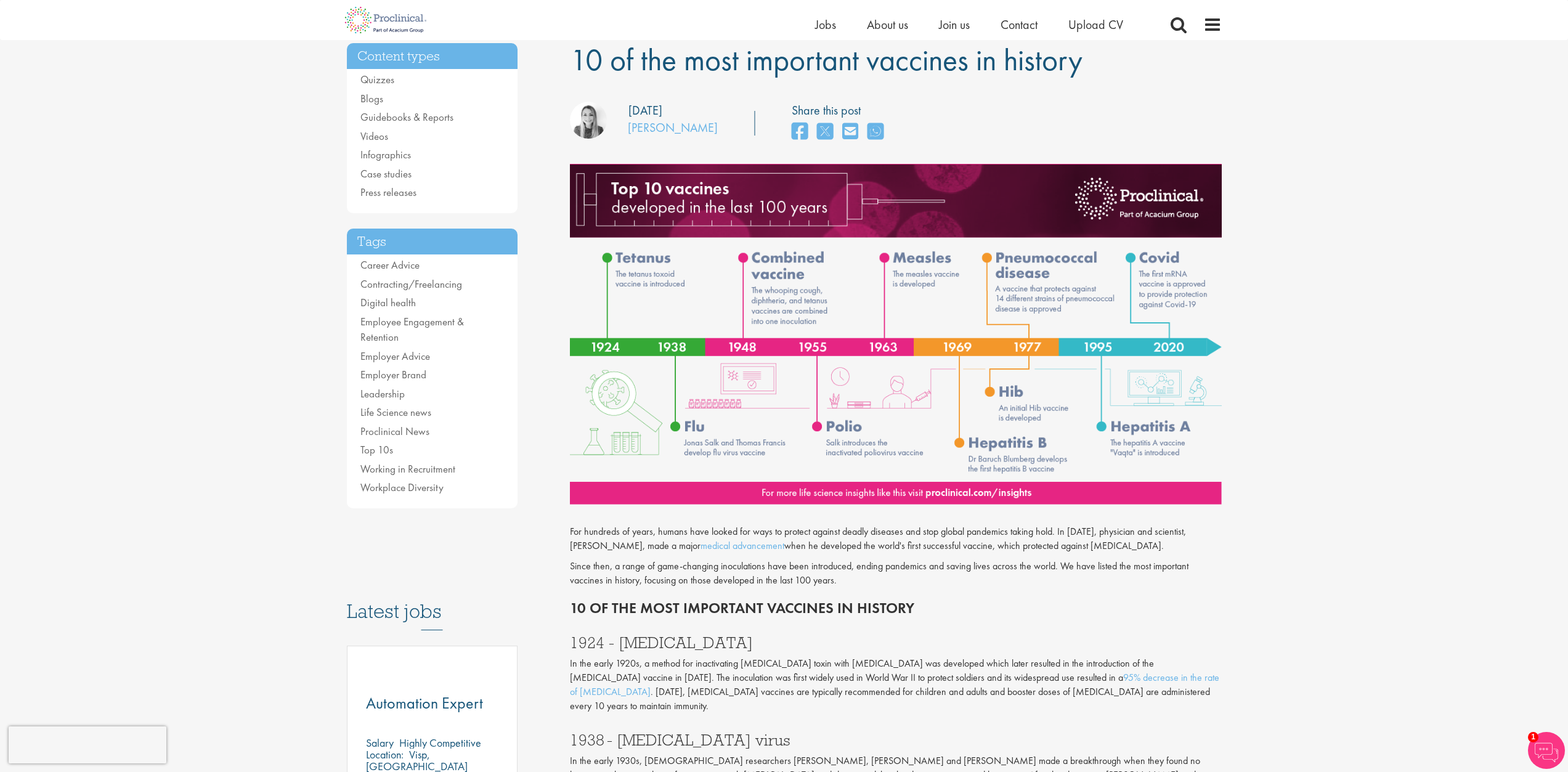
scroll to position [500, 0]
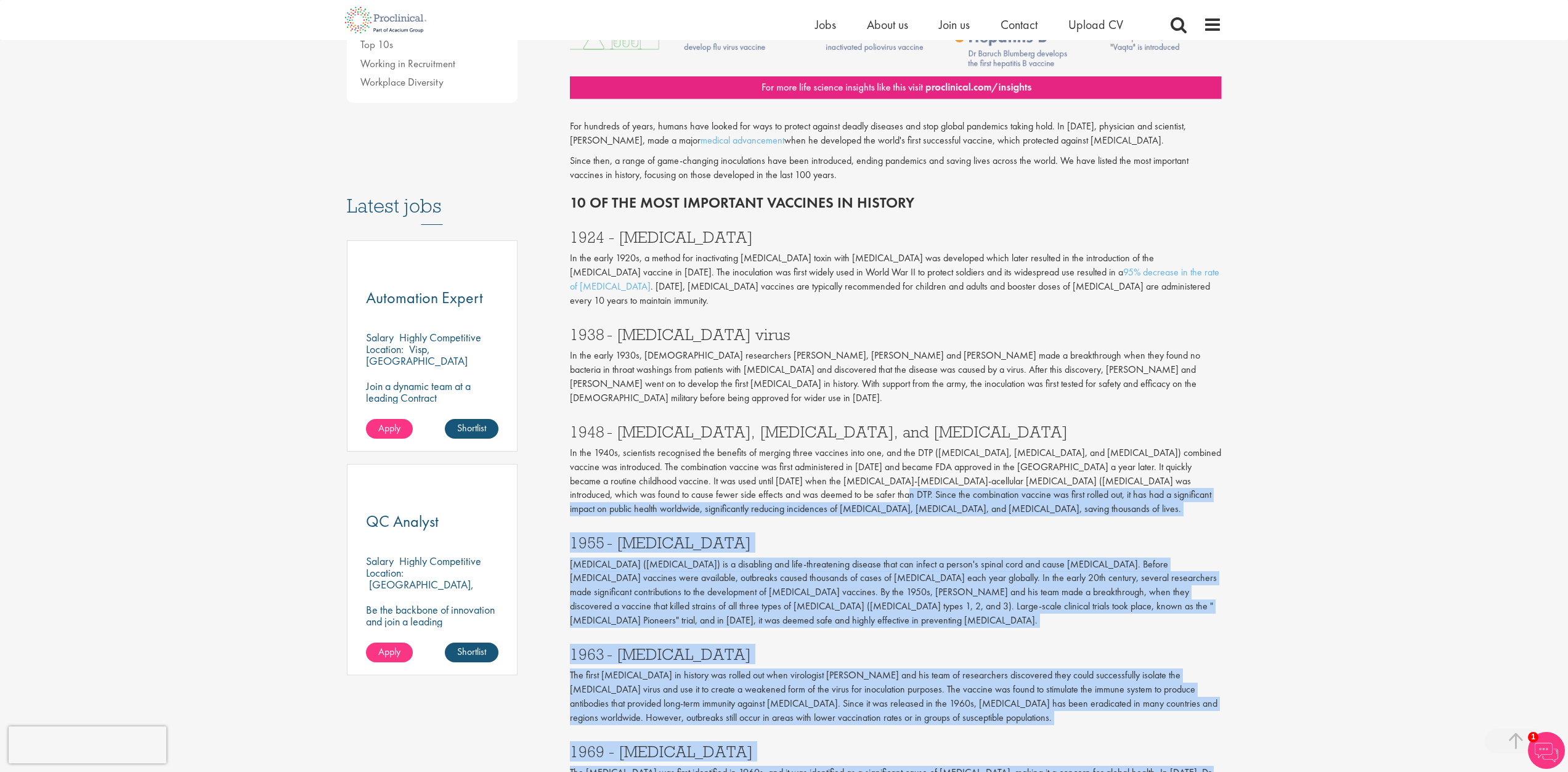
drag, startPoint x: 708, startPoint y: 656, endPoint x: 737, endPoint y: 460, distance: 198.1
click at [737, 460] on div "For hundreds of years, humans have looked for ways to protect against deadly di…" at bounding box center [896, 720] width 652 height 1242
click at [743, 535] on h3 "1955 - [MEDICAL_DATA]" at bounding box center [896, 543] width 652 height 16
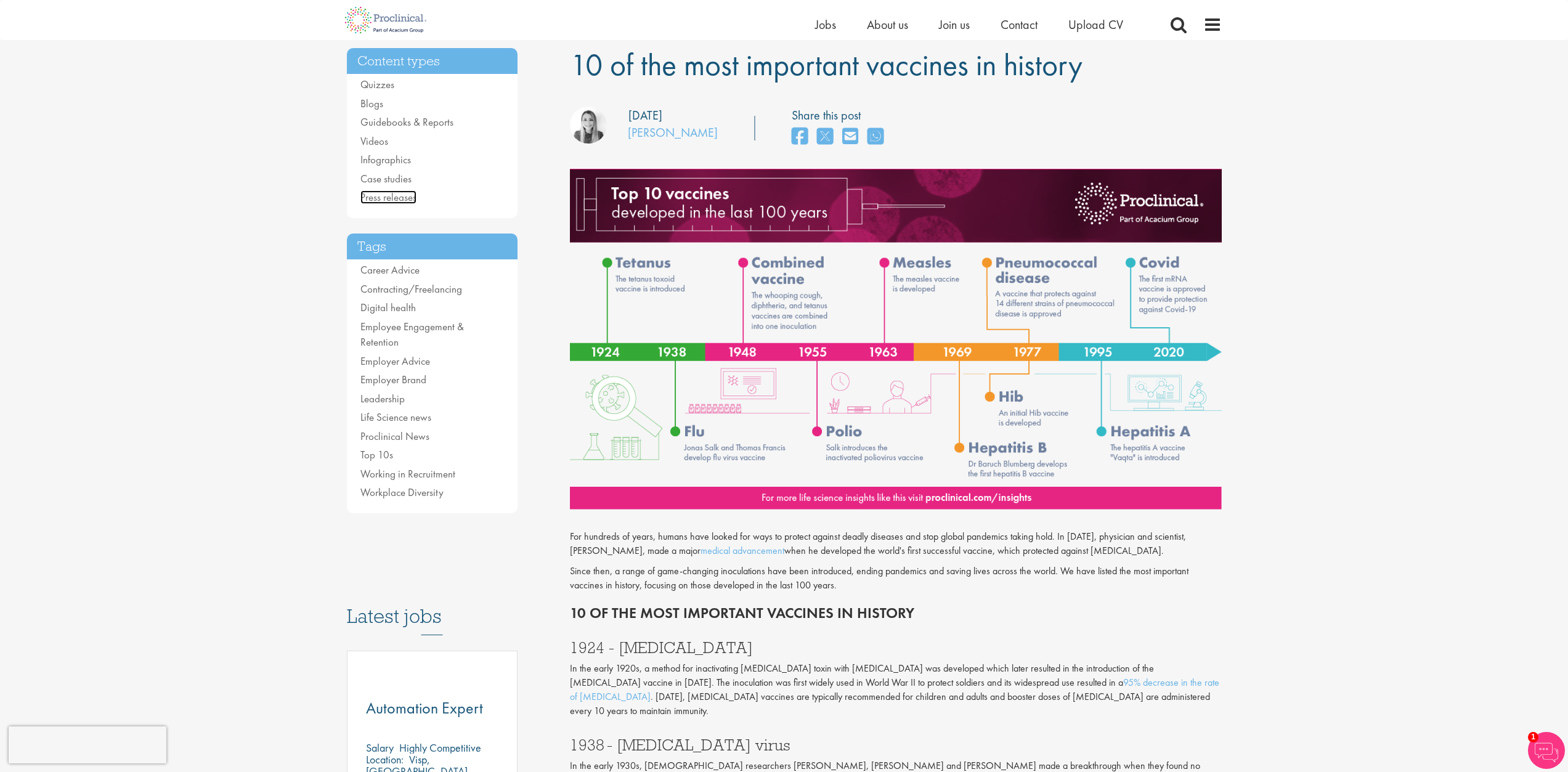
scroll to position [765, 0]
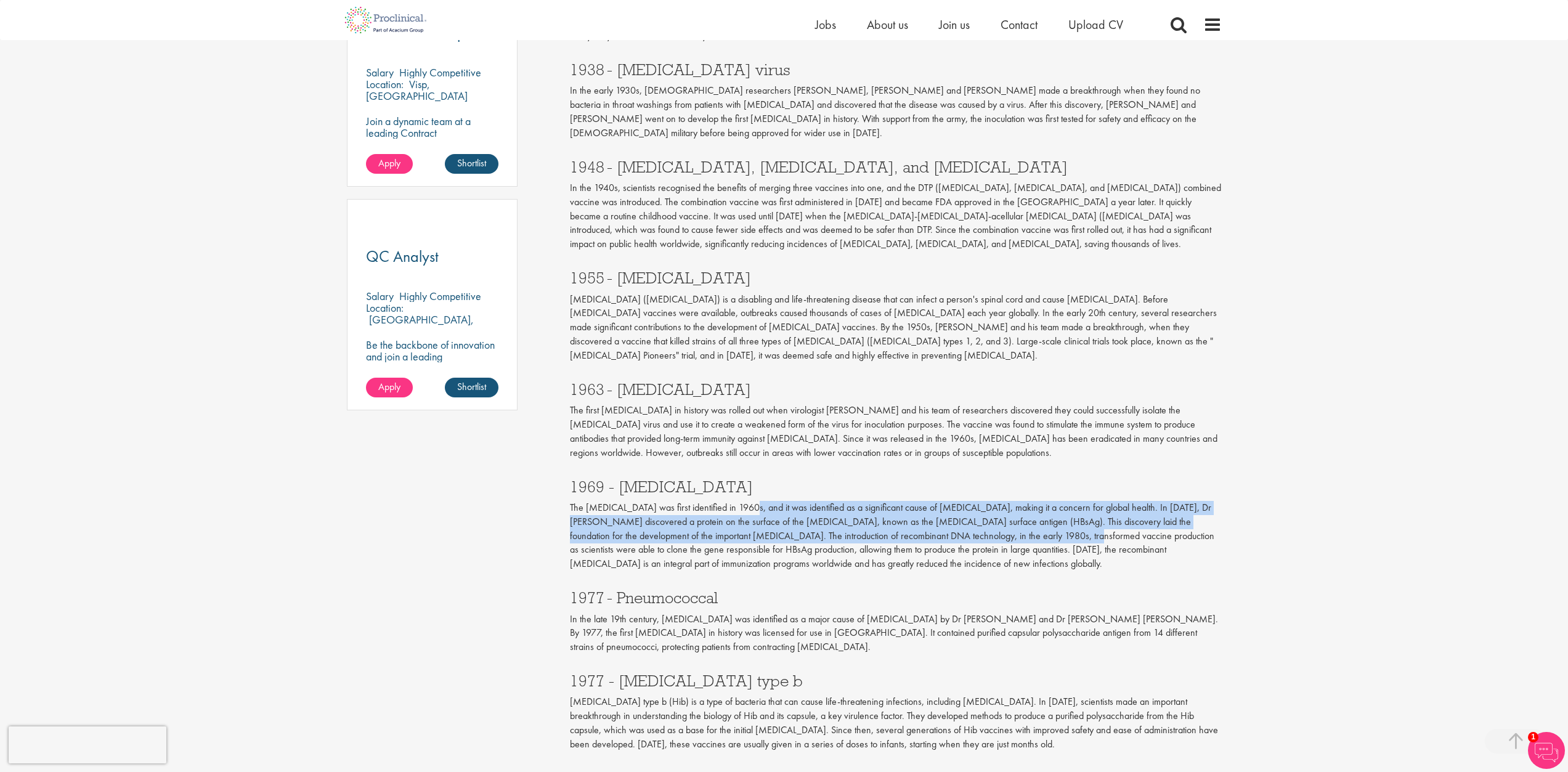
drag, startPoint x: 828, startPoint y: 474, endPoint x: 1012, endPoint y: 490, distance: 184.7
click at [1012, 501] on p "The [MEDICAL_DATA] was first identified in 1960s, and it was identified as a si…" at bounding box center [896, 536] width 652 height 70
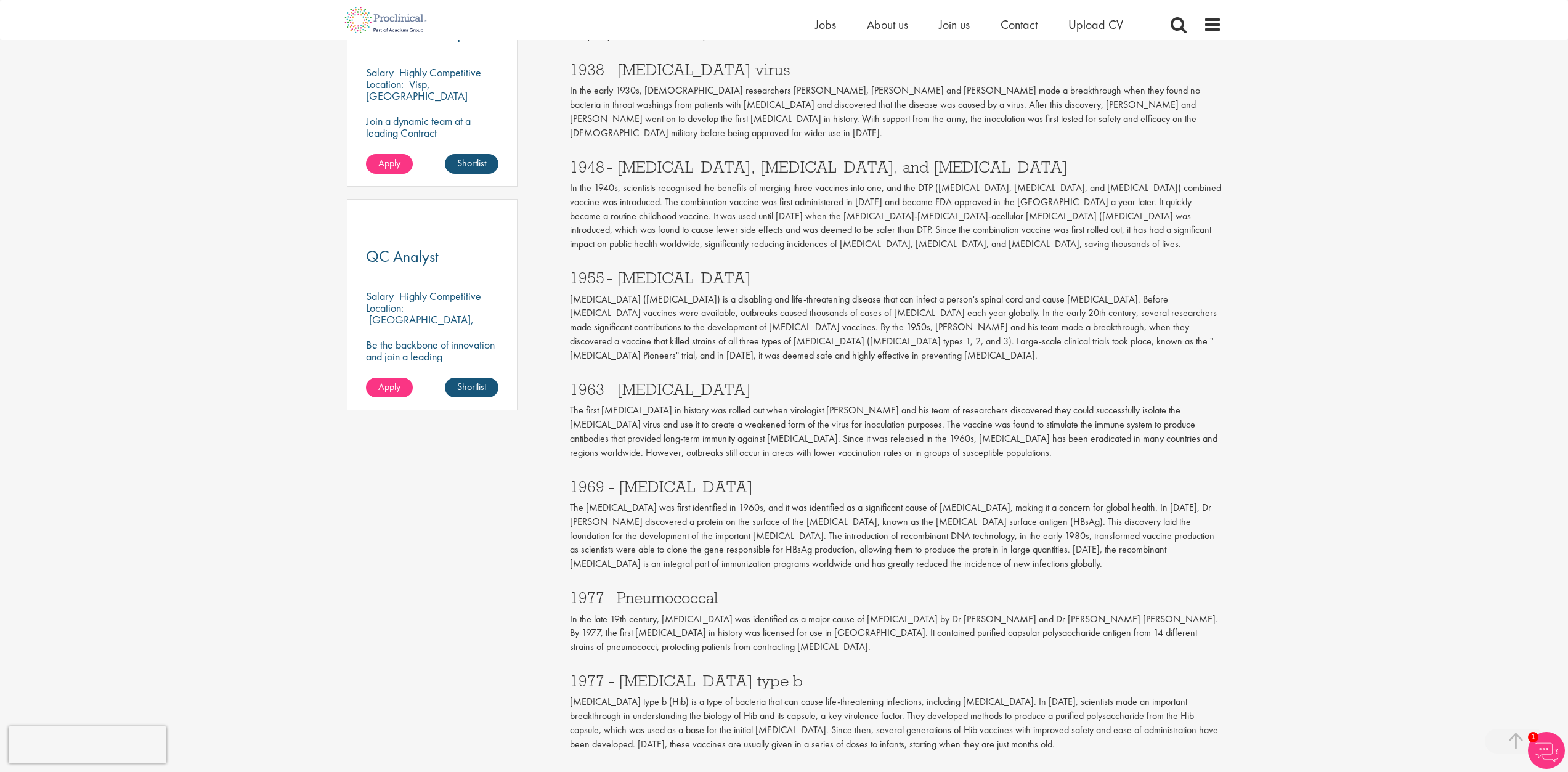
click at [1069, 522] on p "The [MEDICAL_DATA] was first identified in 1960s, and it was identified as a si…" at bounding box center [896, 536] width 652 height 70
drag, startPoint x: 1012, startPoint y: 521, endPoint x: 938, endPoint y: 463, distance: 94.0
click at [938, 501] on p "The [MEDICAL_DATA] was first identified in 1960s, and it was identified as a si…" at bounding box center [896, 536] width 652 height 70
click at [935, 501] on p "The [MEDICAL_DATA] was first identified in 1960s, and it was identified as a si…" at bounding box center [896, 536] width 652 height 70
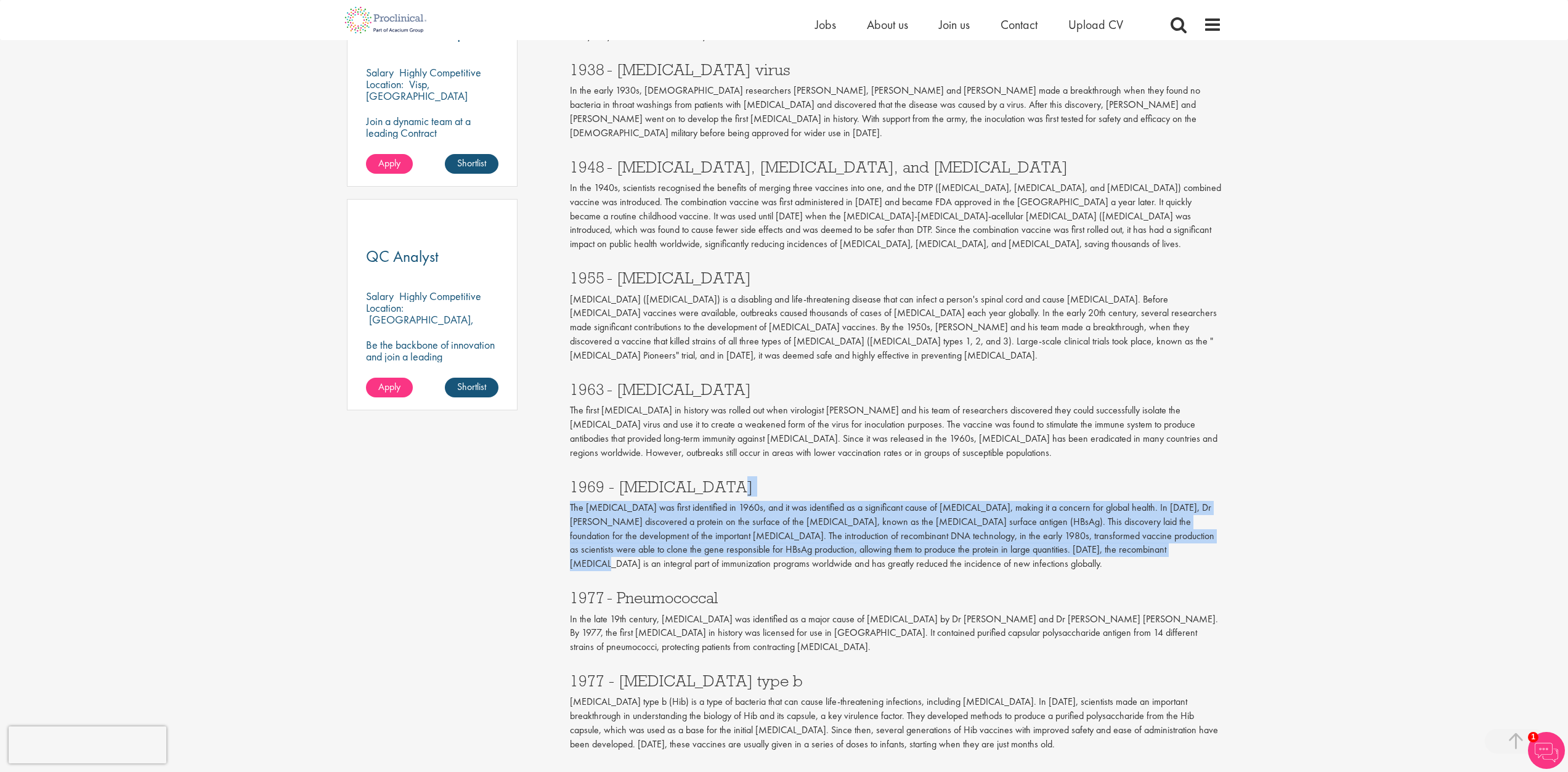
drag, startPoint x: 1000, startPoint y: 449, endPoint x: 1104, endPoint y: 506, distance: 118.6
click at [1104, 506] on div "1969 - [MEDICAL_DATA] The [MEDICAL_DATA] was first identified in 1960s, and it …" at bounding box center [895, 522] width 670 height 111
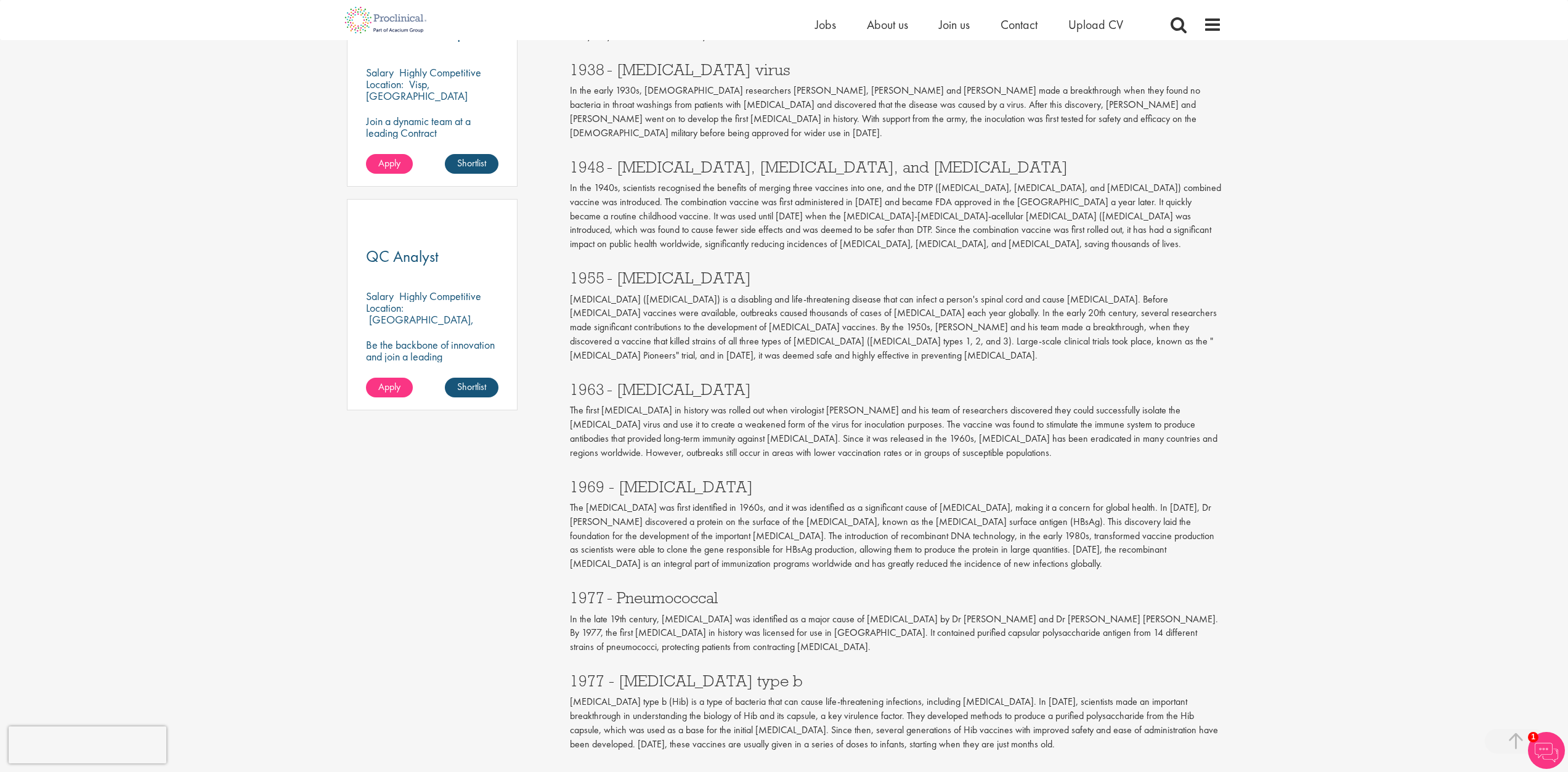
click at [1029, 577] on div "1977 - Pneumococcal In the late 19th century, [MEDICAL_DATA] was identified as …" at bounding box center [895, 618] width 670 height 83
drag, startPoint x: 986, startPoint y: 520, endPoint x: 900, endPoint y: 460, distance: 104.9
click at [900, 501] on p "The [MEDICAL_DATA] was first identified in 1960s, and it was identified as a si…" at bounding box center [896, 536] width 652 height 70
click at [922, 501] on p "The [MEDICAL_DATA] was first identified in 1960s, and it was identified as a si…" at bounding box center [896, 536] width 652 height 70
click at [1023, 517] on p "The [MEDICAL_DATA] was first identified in 1960s, and it was identified as a si…" at bounding box center [896, 536] width 652 height 70
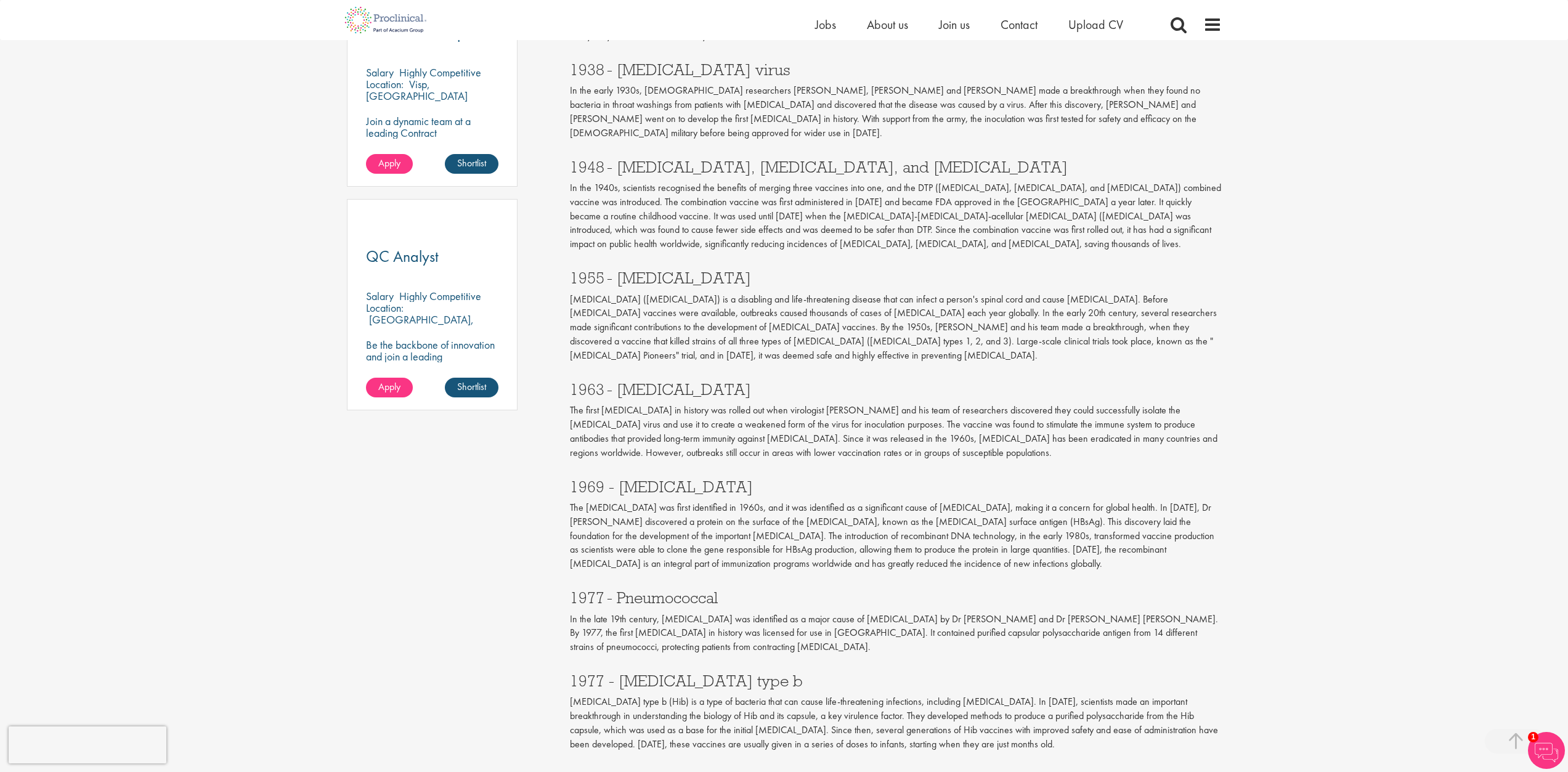
drag, startPoint x: 989, startPoint y: 524, endPoint x: 552, endPoint y: 443, distance: 444.4
click at [552, 443] on div "Content types Quizzes Blogs Guidebooks & Reports Videos Infographics Case studi…" at bounding box center [784, 250] width 893 height 1766
drag, startPoint x: 566, startPoint y: 427, endPoint x: 985, endPoint y: 523, distance: 429.9
click at [985, 523] on div "10 of the most important vaccines in history our consultant managing the role A…" at bounding box center [895, 250] width 670 height 1754
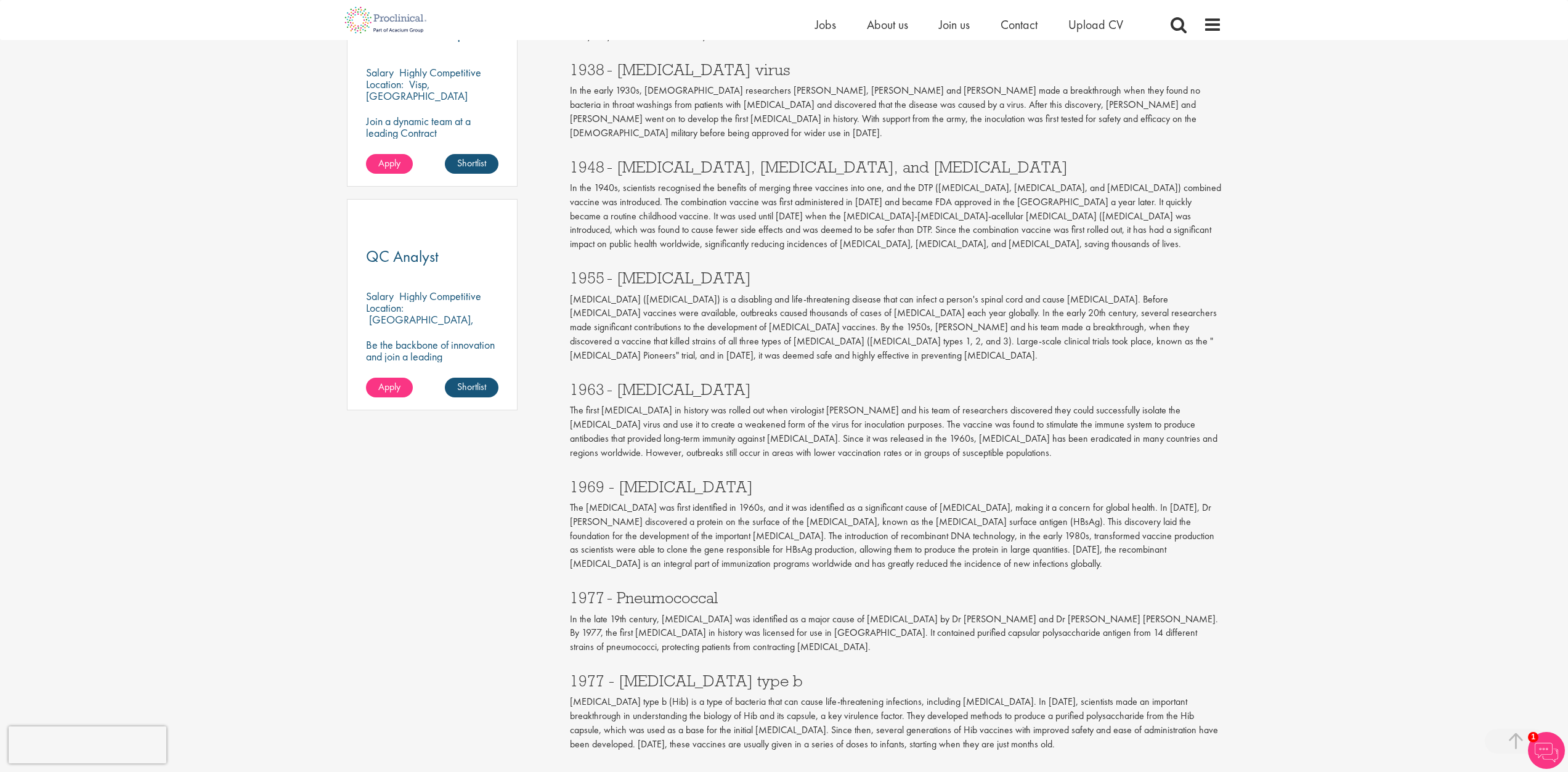
click at [994, 525] on p "The [MEDICAL_DATA] was first identified in 1960s, and it was identified as a si…" at bounding box center [896, 536] width 652 height 70
drag, startPoint x: 994, startPoint y: 525, endPoint x: 561, endPoint y: 471, distance: 436.4
click at [561, 471] on div "10 of the most important vaccines in history our consultant managing the role A…" at bounding box center [895, 250] width 670 height 1754
drag, startPoint x: 563, startPoint y: 433, endPoint x: 1020, endPoint y: 530, distance: 467.2
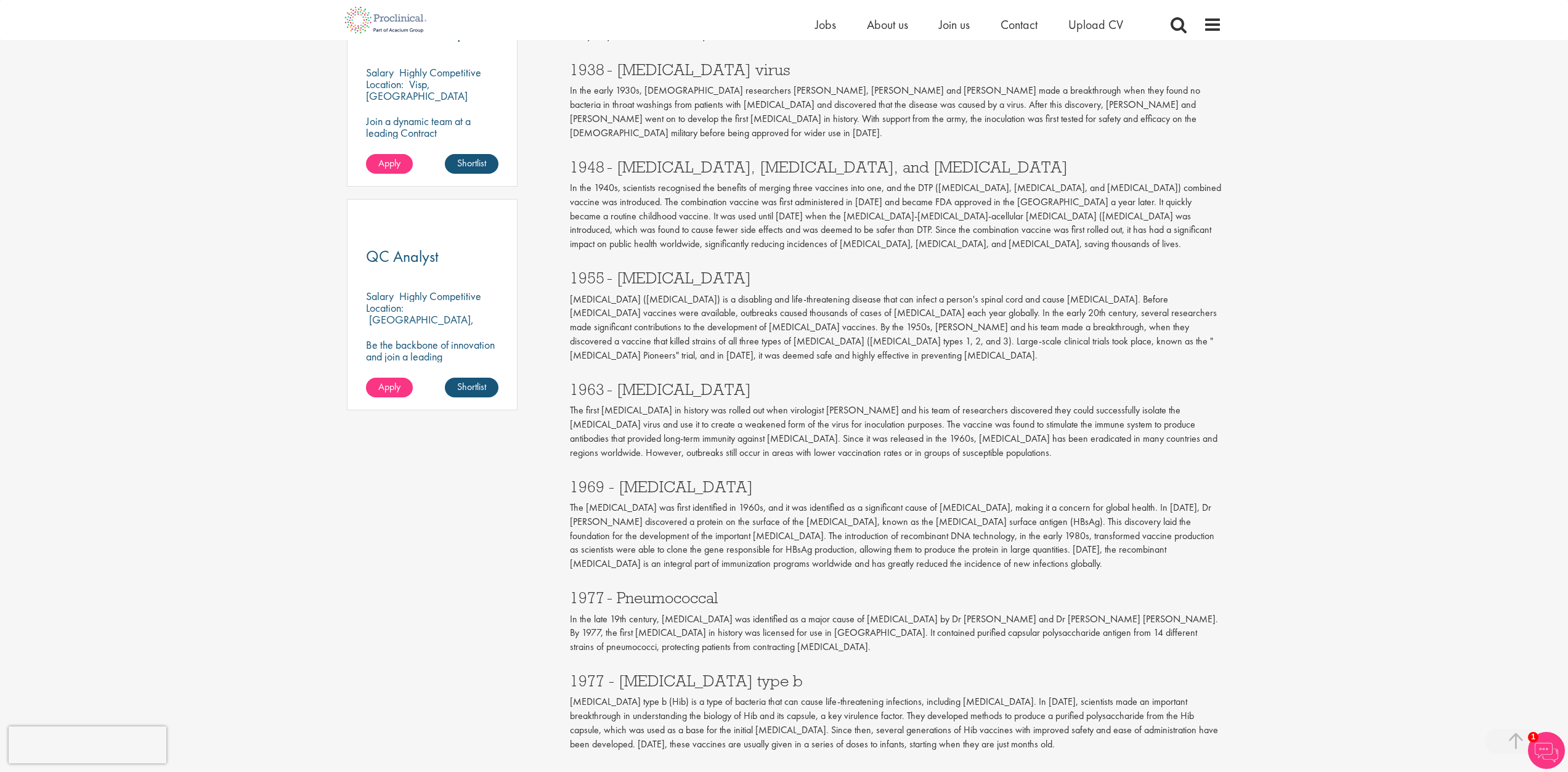
click at [1020, 530] on div "10 of the most important vaccines in history our consultant managing the role A…" at bounding box center [895, 250] width 670 height 1754
click at [1023, 577] on div "1977 - Pneumococcal In the late 19th century, [MEDICAL_DATA] was identified as …" at bounding box center [895, 618] width 670 height 83
click at [989, 533] on div "1969 - [MEDICAL_DATA] The [MEDICAL_DATA] was first identified in 1960s, and it …" at bounding box center [895, 522] width 670 height 111
drag, startPoint x: 989, startPoint y: 520, endPoint x: 561, endPoint y: 461, distance: 432.0
click at [561, 461] on div "10 of the most important vaccines in history our consultant managing the role A…" at bounding box center [895, 250] width 670 height 1754
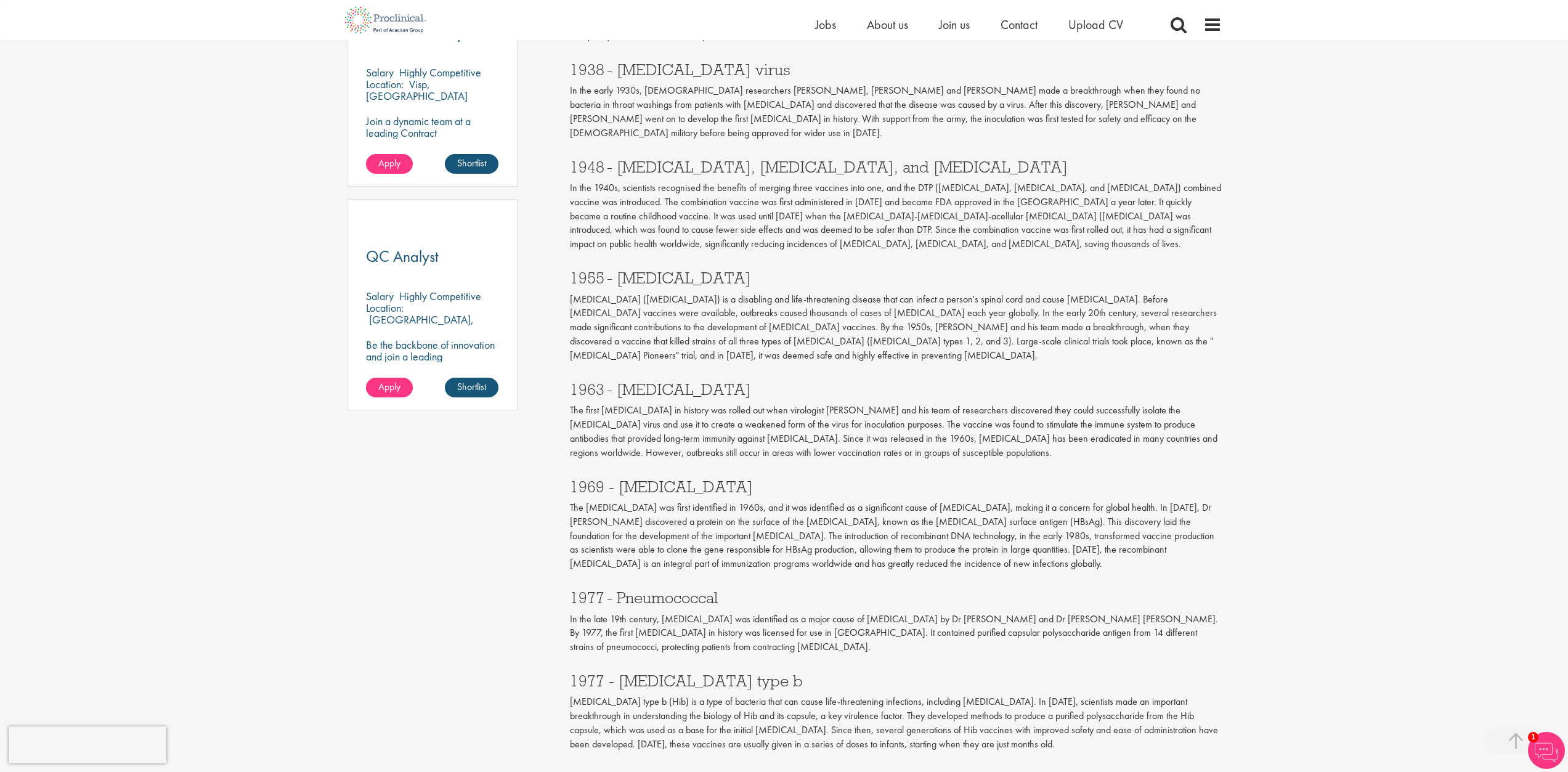
click at [561, 467] on div "10 of the most important vaccines in history our consultant managing the role A…" at bounding box center [895, 250] width 670 height 1754
click at [576, 501] on p "The [MEDICAL_DATA] was first identified in 1960s, and it was identified as a si…" at bounding box center [896, 536] width 652 height 70
click at [569, 463] on div "10 of the most important vaccines in history our consultant managing the role A…" at bounding box center [895, 250] width 670 height 1754
drag, startPoint x: 569, startPoint y: 458, endPoint x: 975, endPoint y: 536, distance: 413.4
click at [985, 520] on div "10 of the most important vaccines in history our consultant managing the role A…" at bounding box center [895, 250] width 670 height 1754
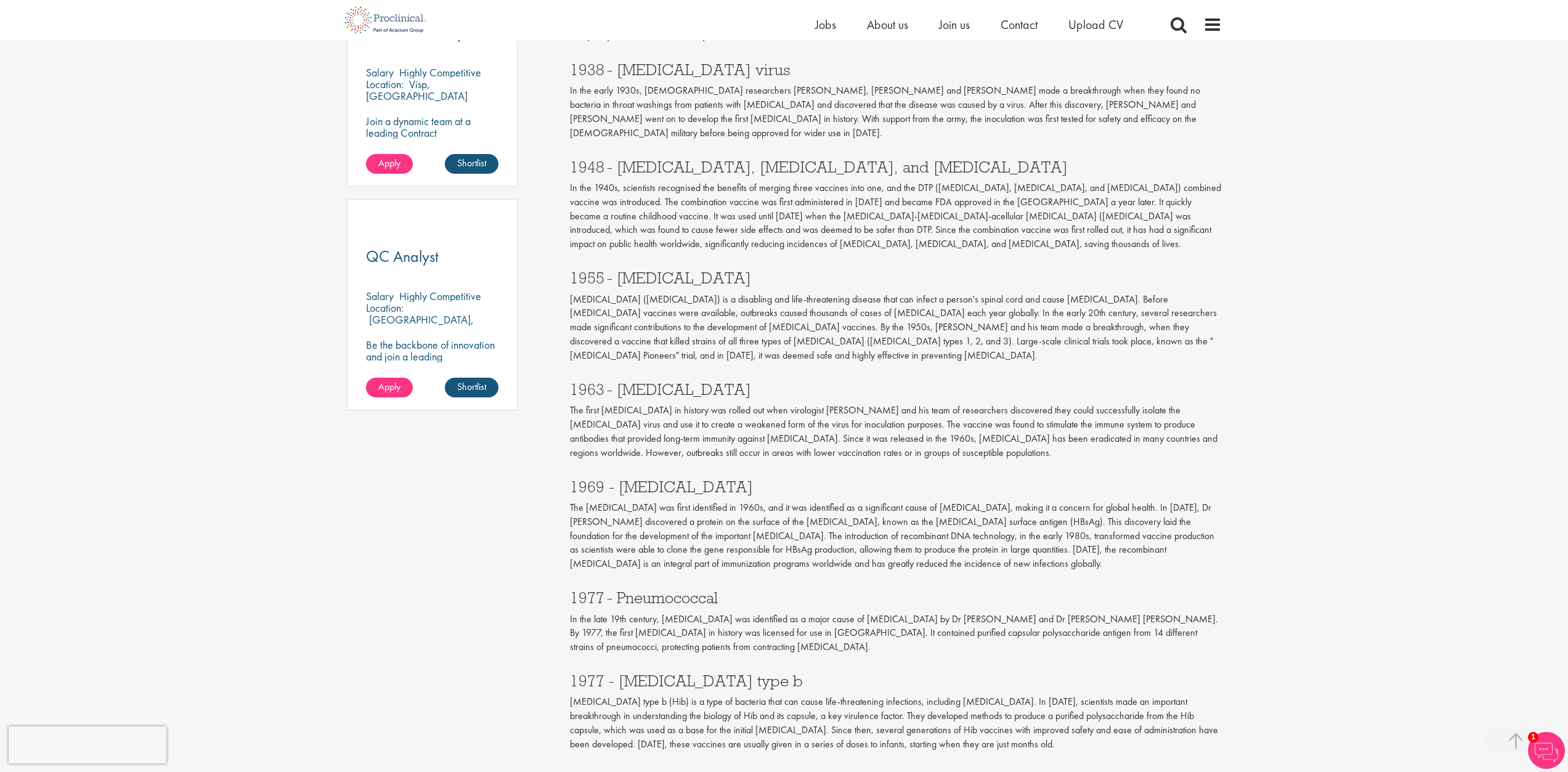
click at [974, 577] on div "1977 - Pneumococcal In the late 19th century, [MEDICAL_DATA] was identified as …" at bounding box center [895, 618] width 670 height 83
click at [990, 523] on p "The [MEDICAL_DATA] was first identified in 1960s, and it was identified as a si…" at bounding box center [896, 536] width 652 height 70
drag, startPoint x: 995, startPoint y: 524, endPoint x: 564, endPoint y: 468, distance: 434.6
click at [564, 468] on div "10 of the most important vaccines in history our consultant managing the role A…" at bounding box center [895, 250] width 670 height 1754
click at [563, 468] on div "10 of the most important vaccines in history our consultant managing the role A…" at bounding box center [895, 250] width 670 height 1754
